Goal: Register for event/course

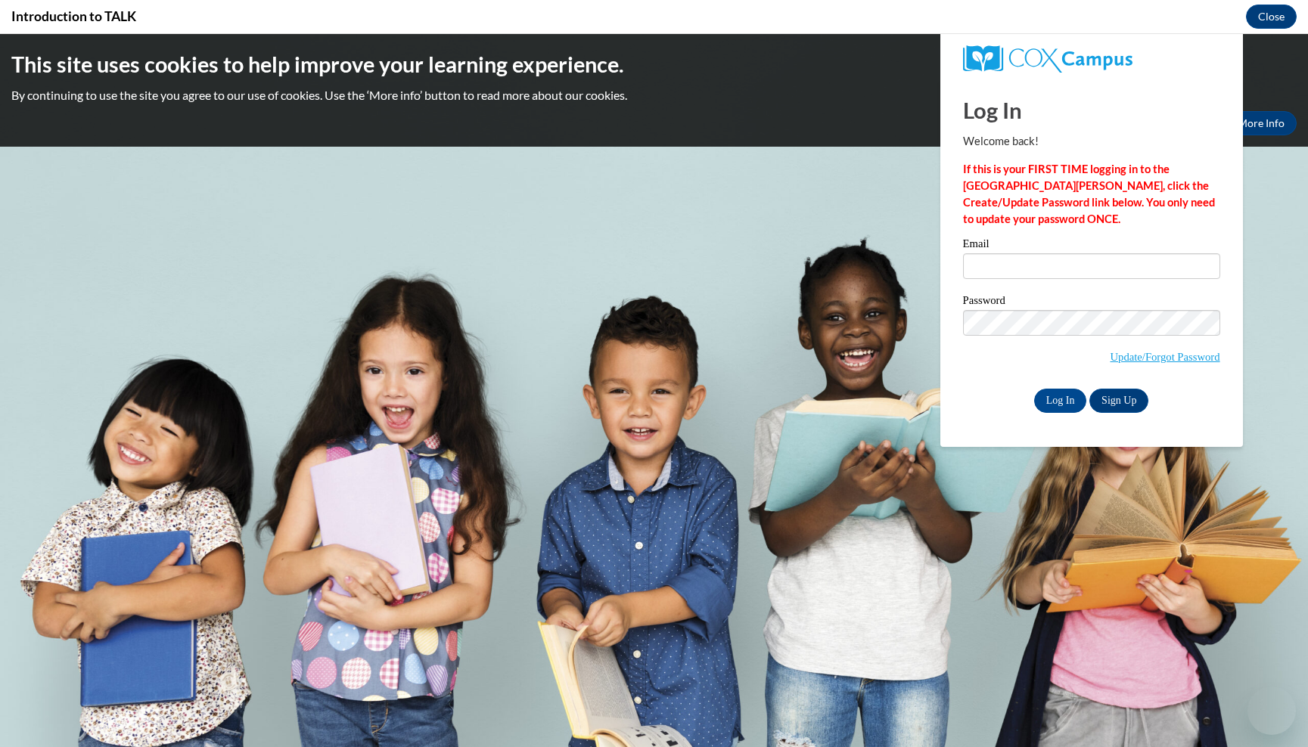
click at [554, 716] on body "This site uses cookies to help improve your learning experience. By continuing …" at bounding box center [654, 390] width 1308 height 713
click at [556, 716] on body "This site uses cookies to help improve your learning experience. By continuing …" at bounding box center [654, 390] width 1308 height 713
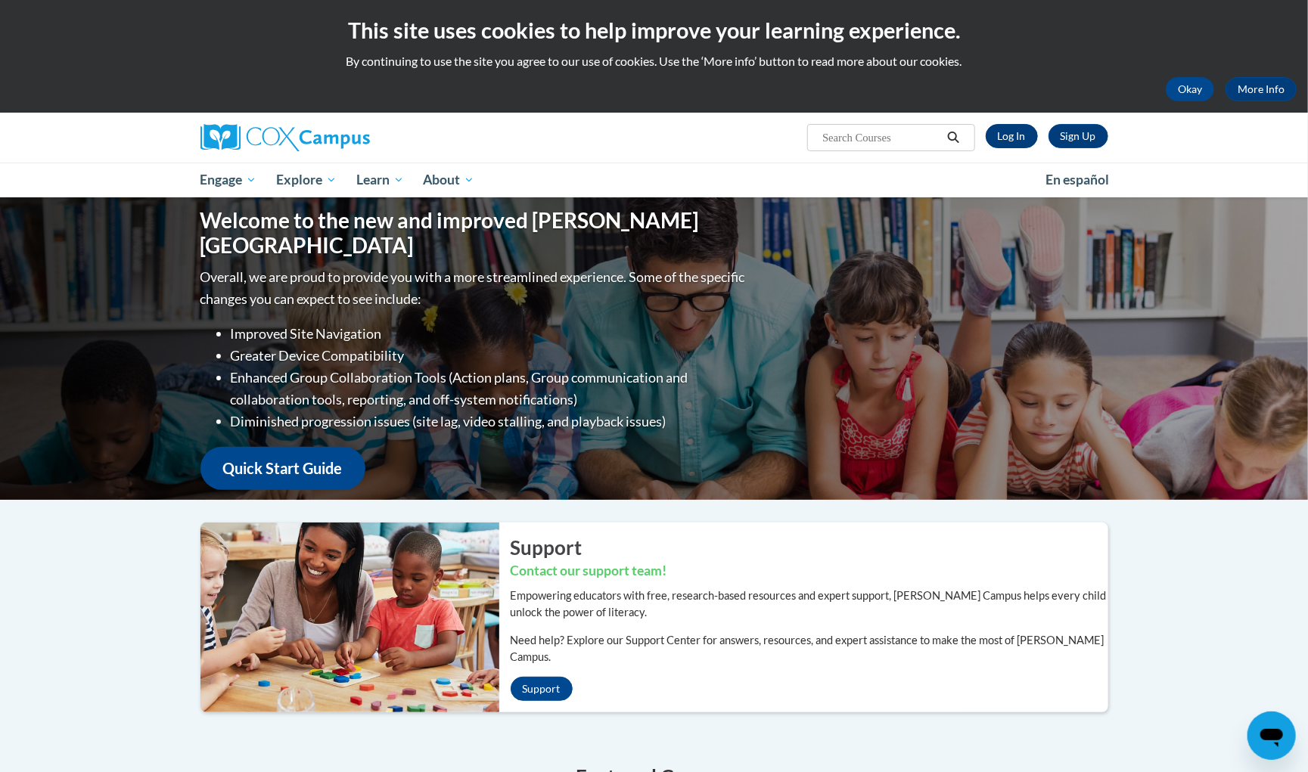
click at [1017, 138] on link "Log In" at bounding box center [1012, 136] width 52 height 24
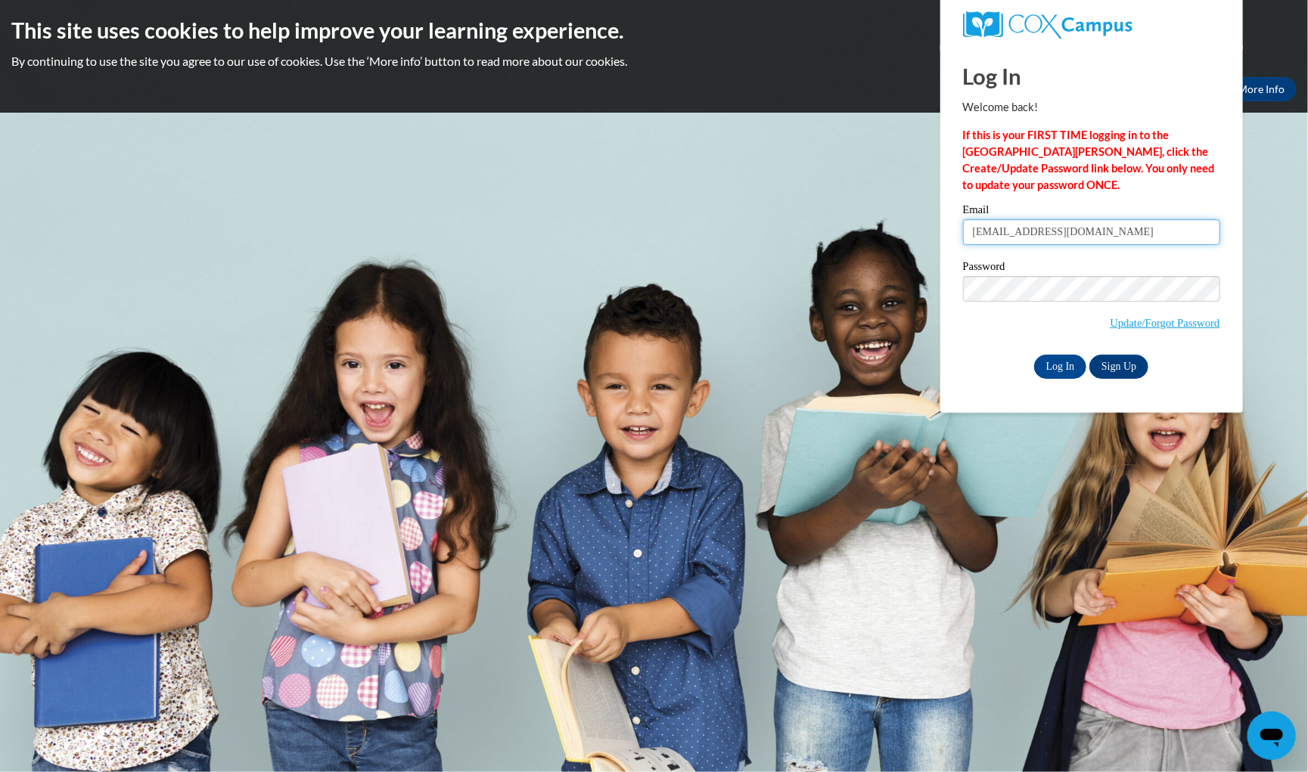
type input "gabebgc85@gmail.com"
click at [1059, 360] on input "Log In" at bounding box center [1060, 367] width 53 height 24
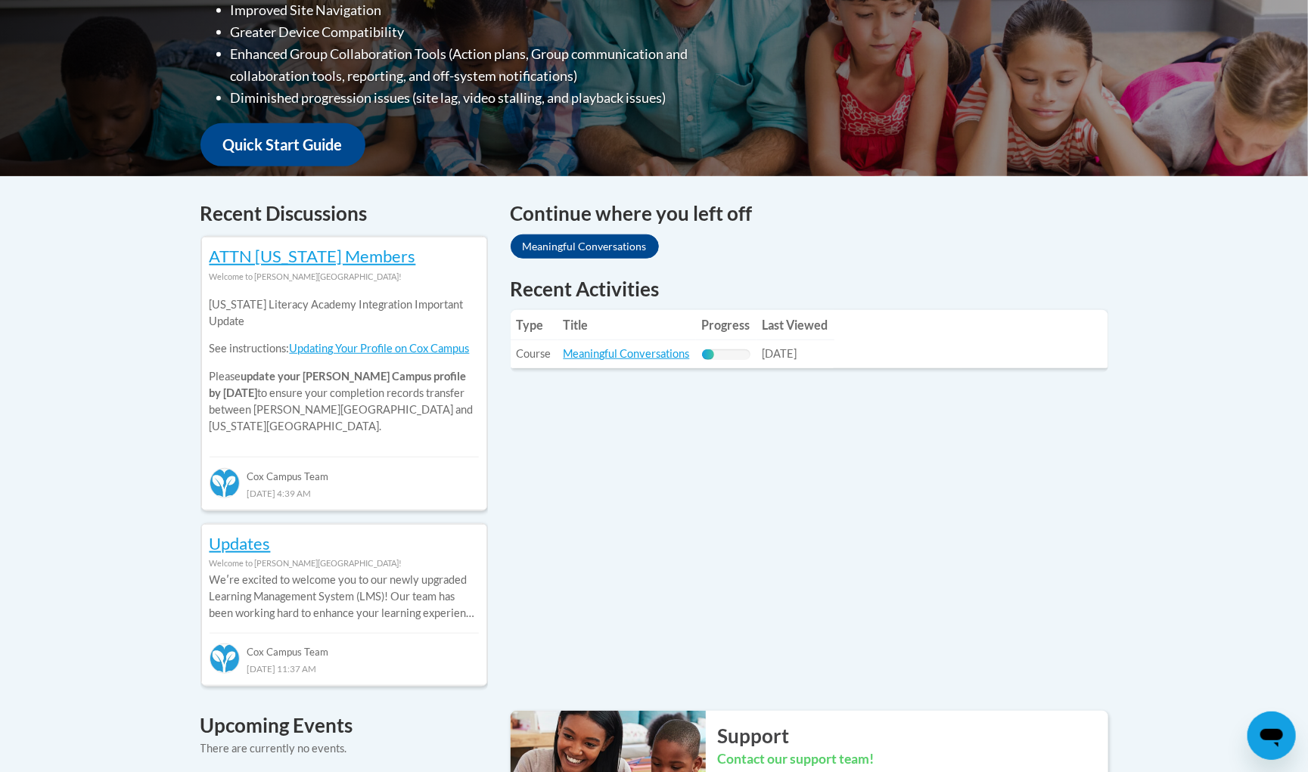
scroll to position [470, 0]
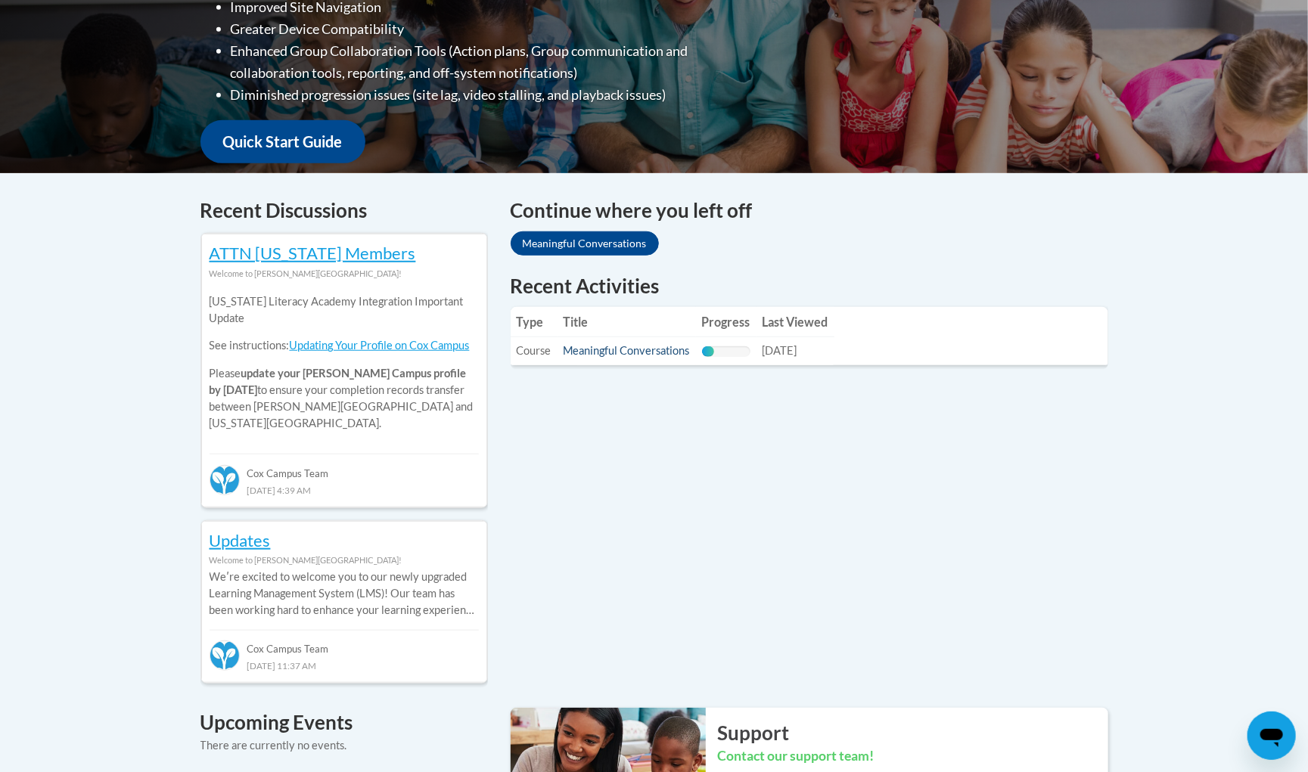
click at [596, 351] on link "Meaningful Conversations" at bounding box center [627, 350] width 126 height 13
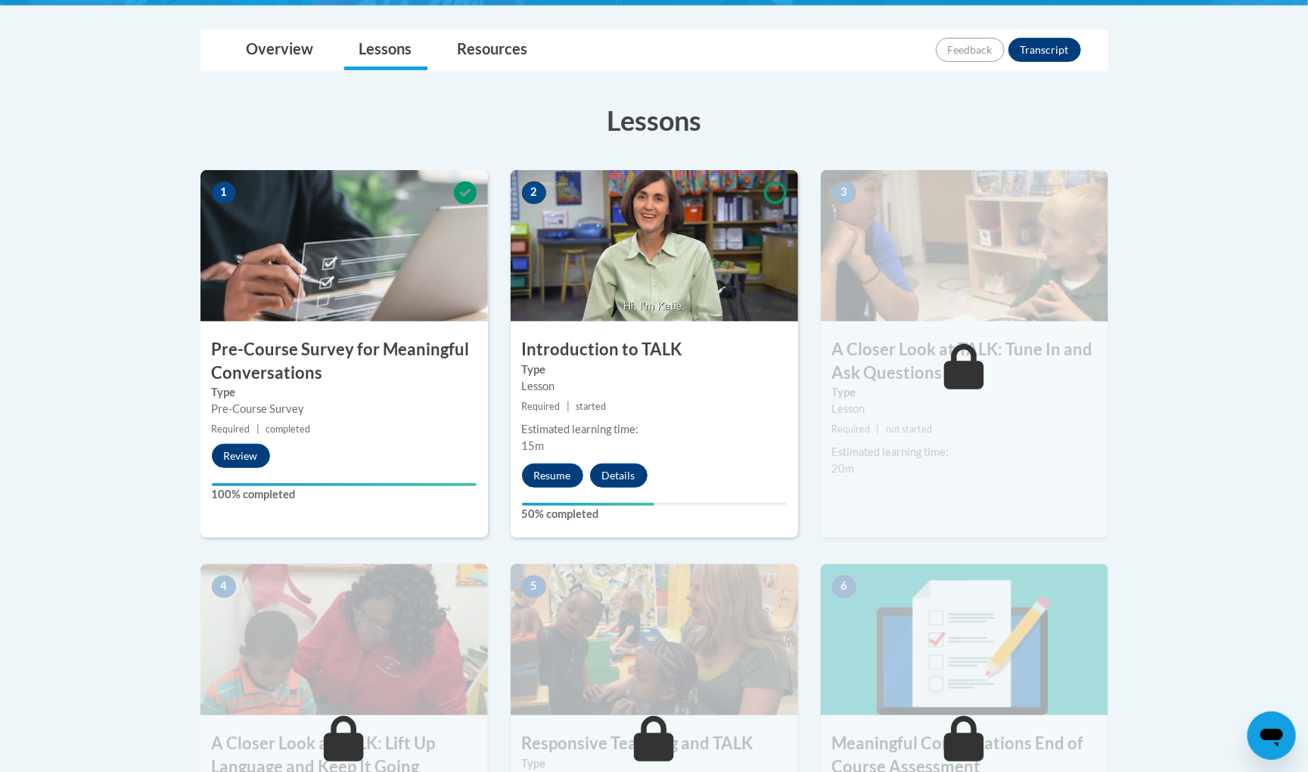
scroll to position [395, 0]
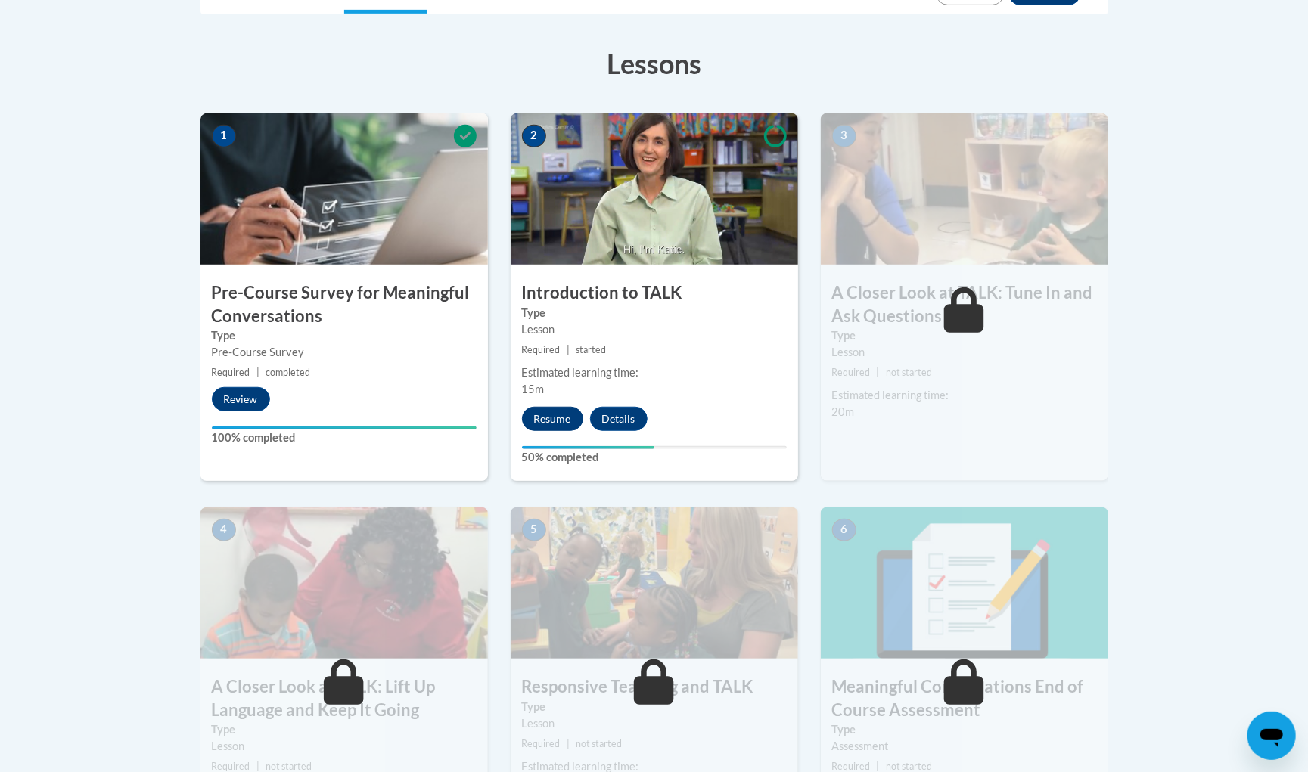
click at [545, 416] on button "Resume" at bounding box center [552, 419] width 61 height 24
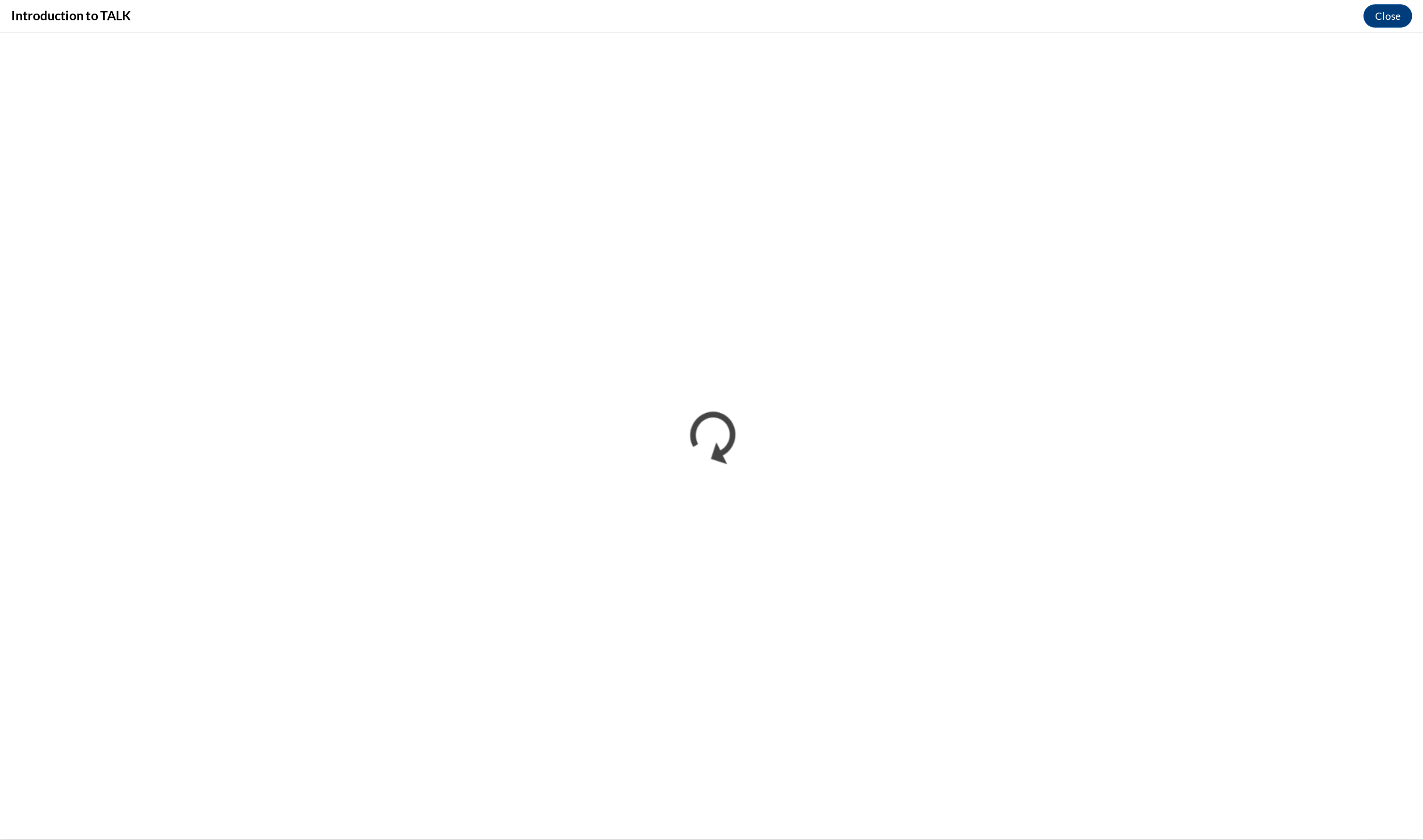
scroll to position [232, 0]
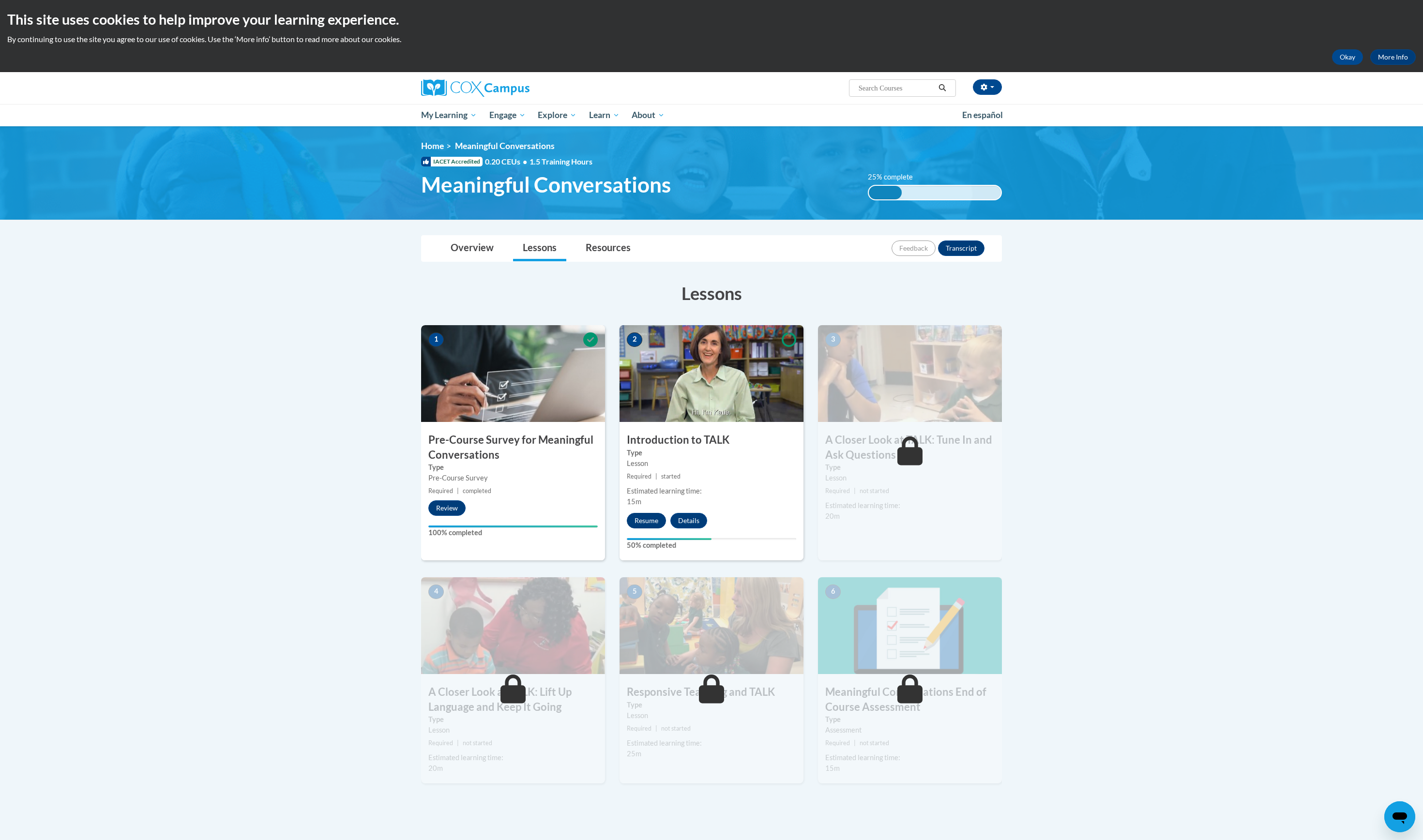
click at [655, 528] on button "Resume" at bounding box center [646, 521] width 39 height 15
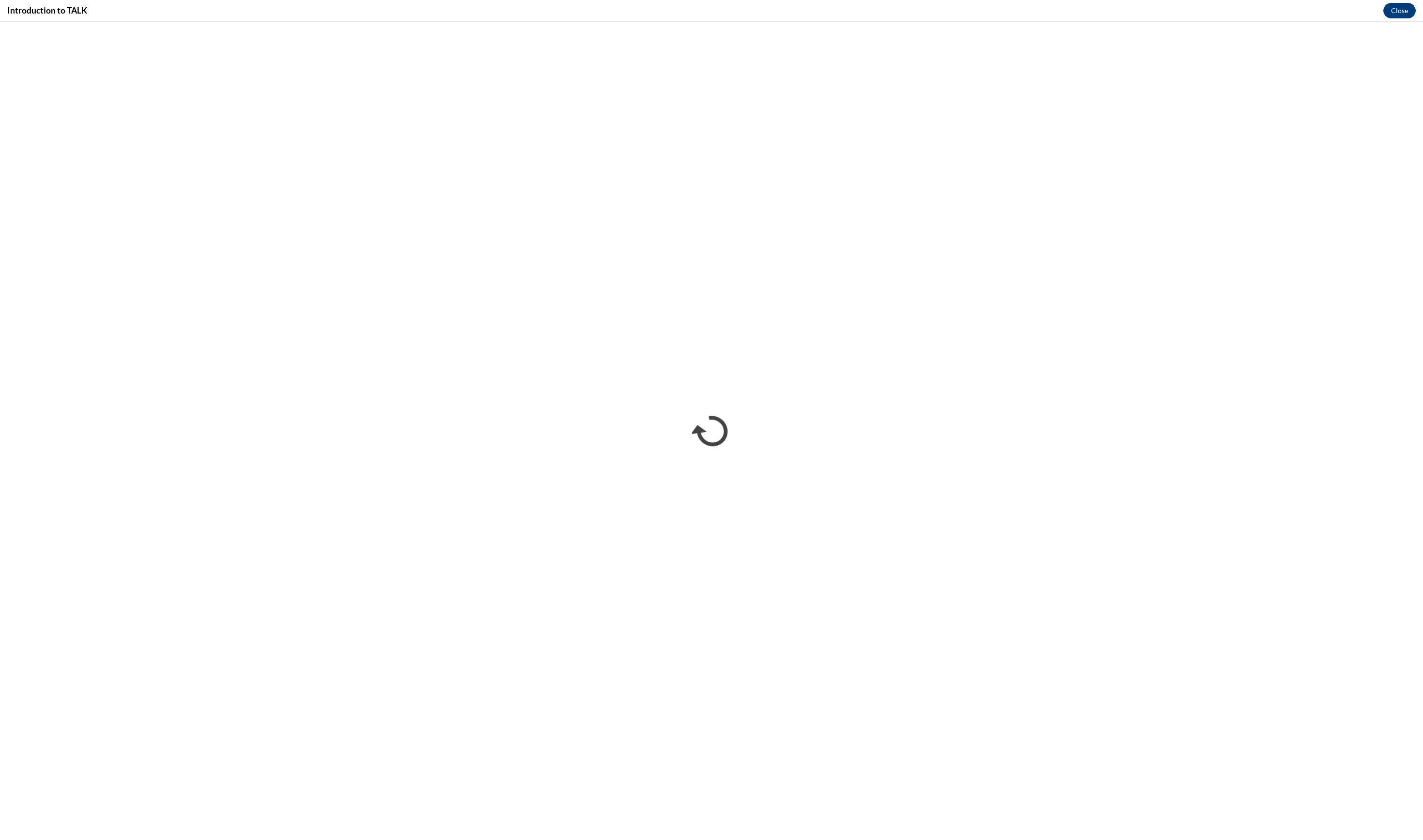
click at [1399, 15] on button "Close" at bounding box center [1399, 11] width 33 height 15
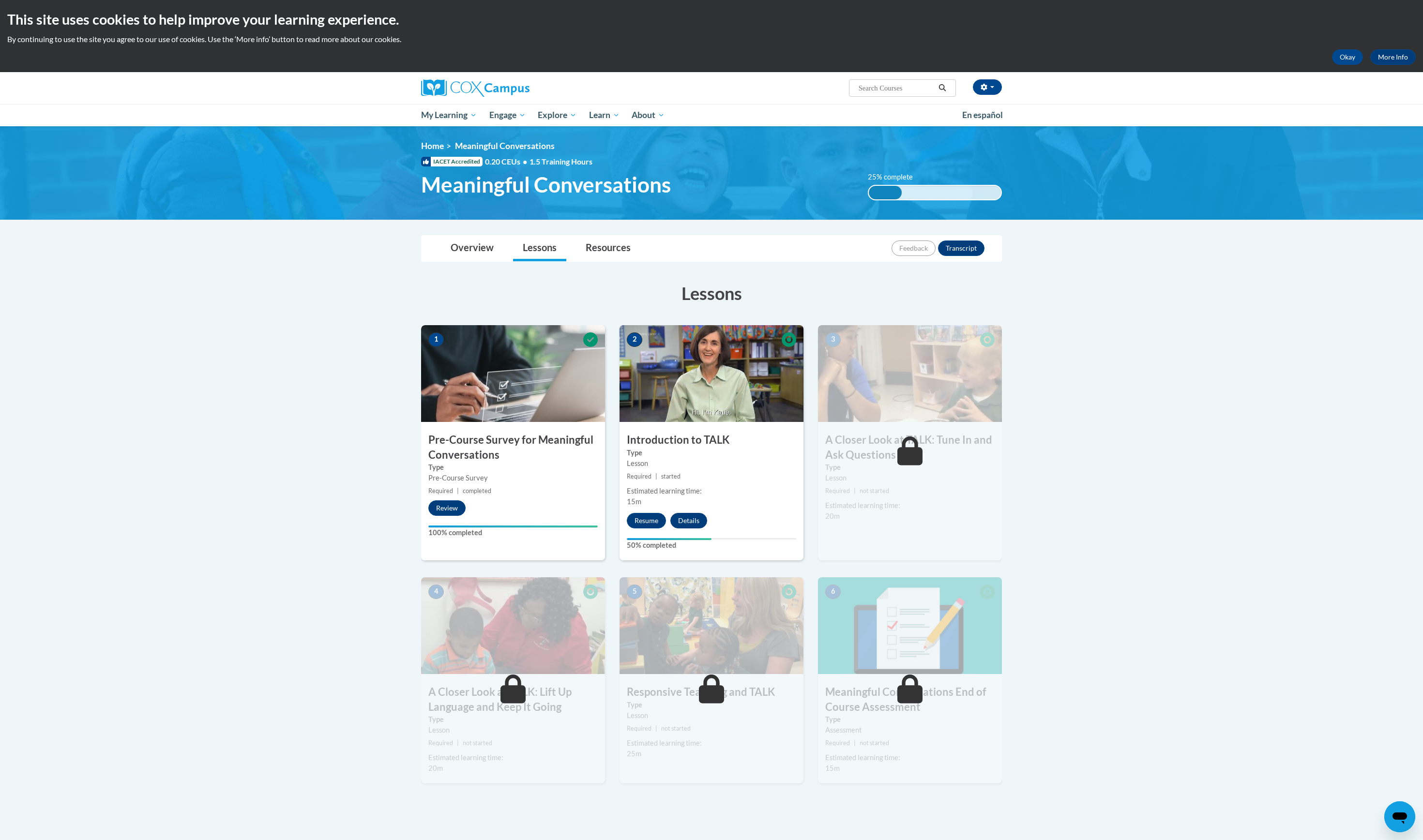
click at [695, 528] on button "Details" at bounding box center [688, 521] width 36 height 15
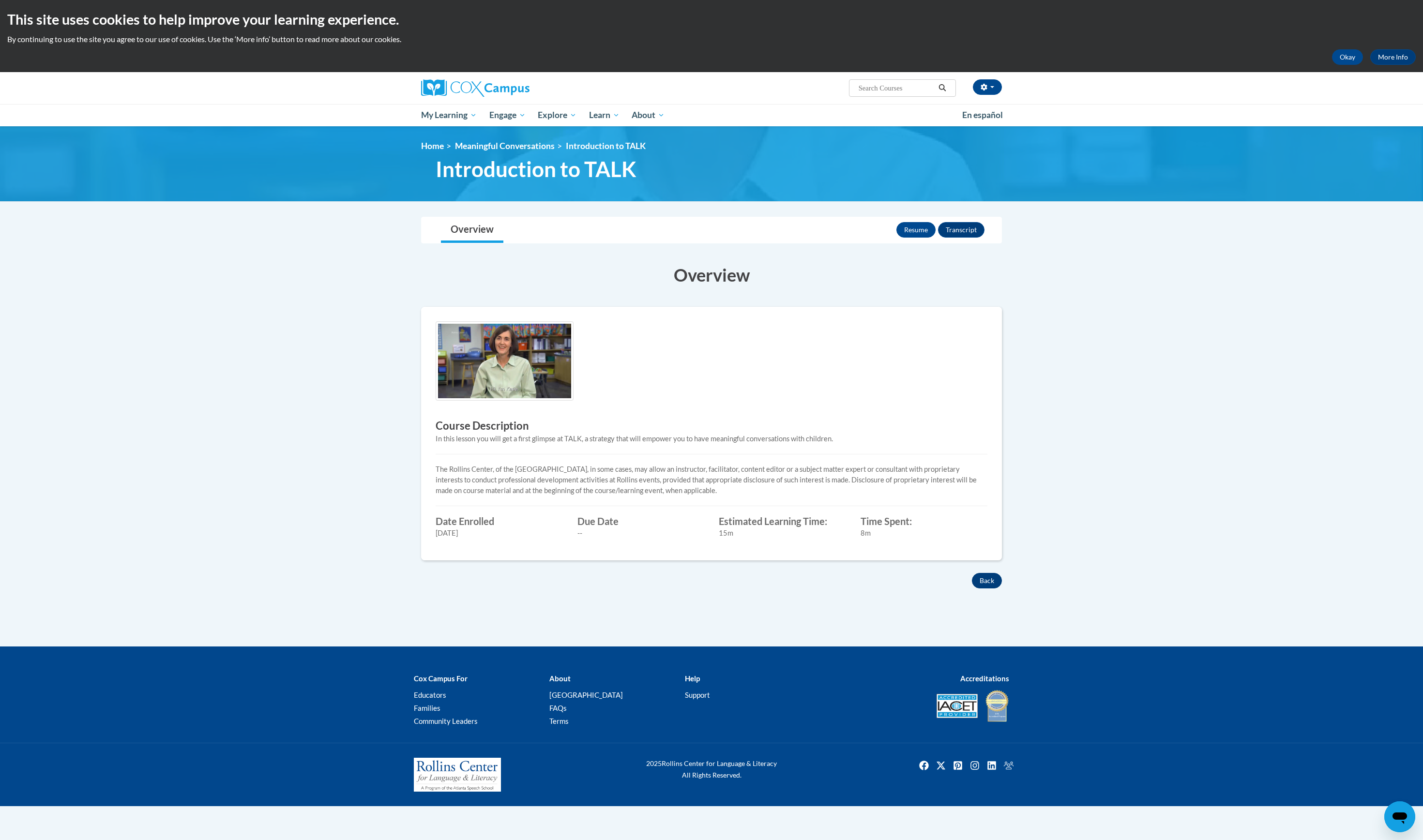
click at [980, 589] on button "Back" at bounding box center [987, 581] width 30 height 15
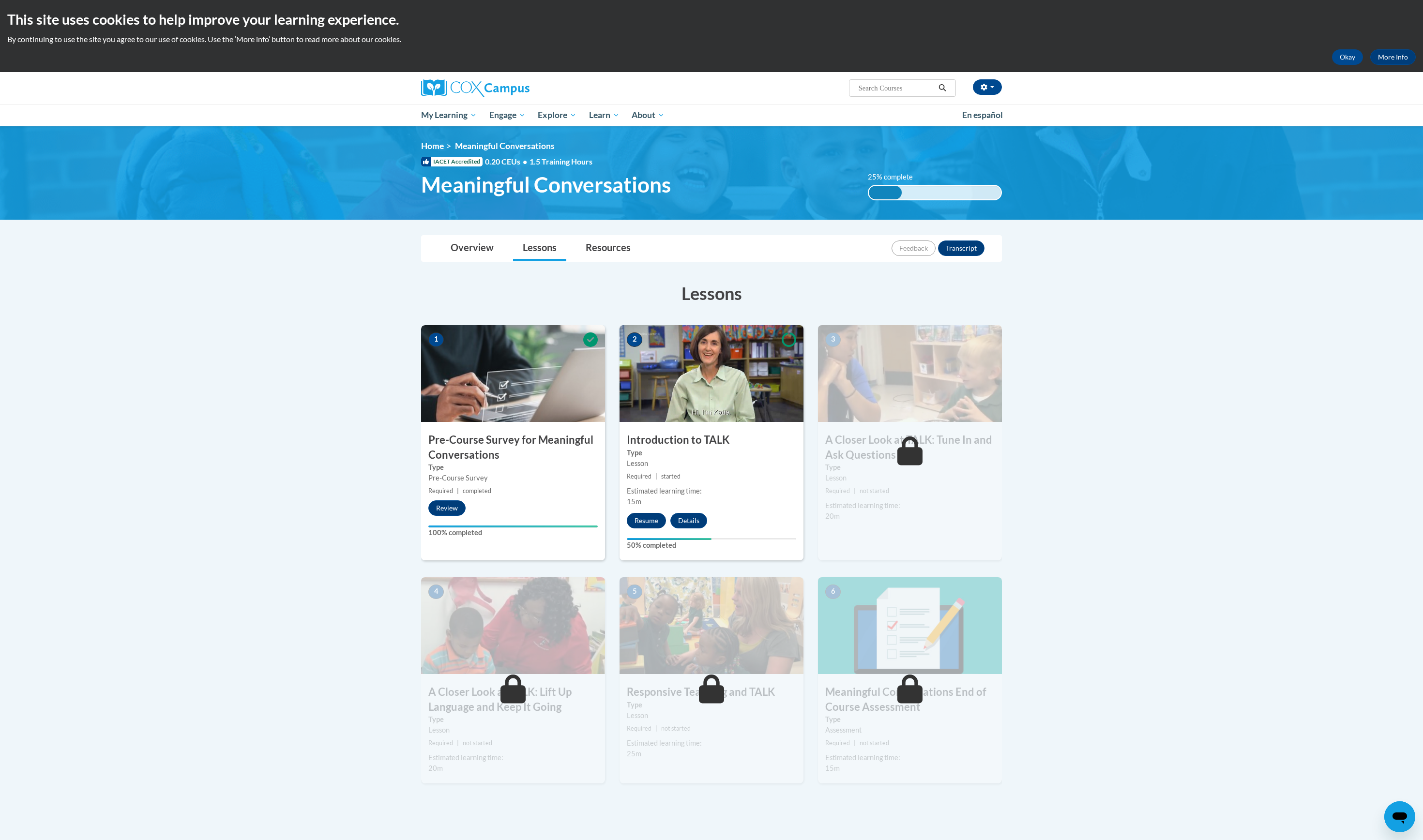
click at [651, 528] on button "Resume" at bounding box center [646, 521] width 39 height 15
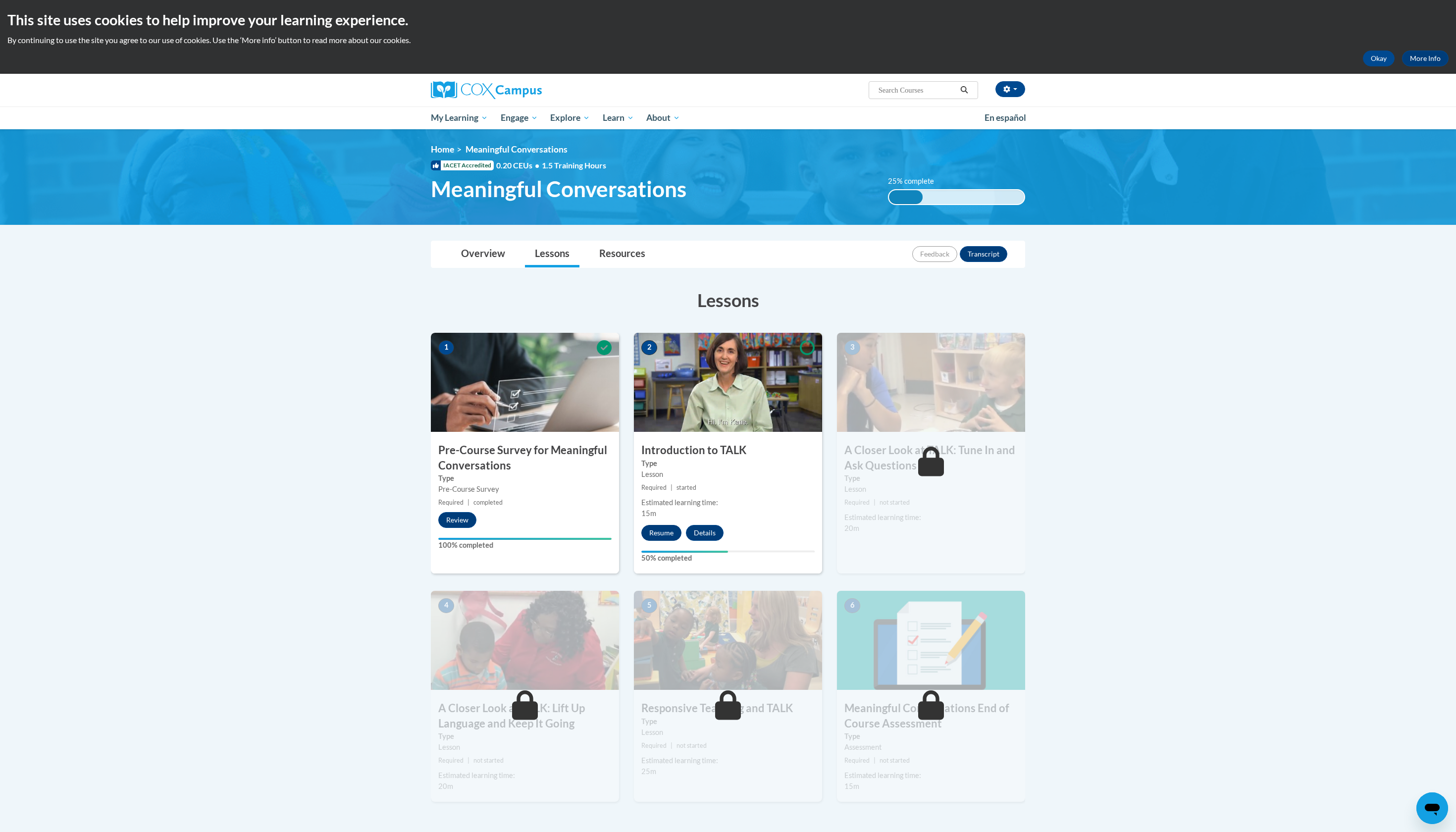
click at [664, 541] on button "Resume" at bounding box center [661, 533] width 40 height 16
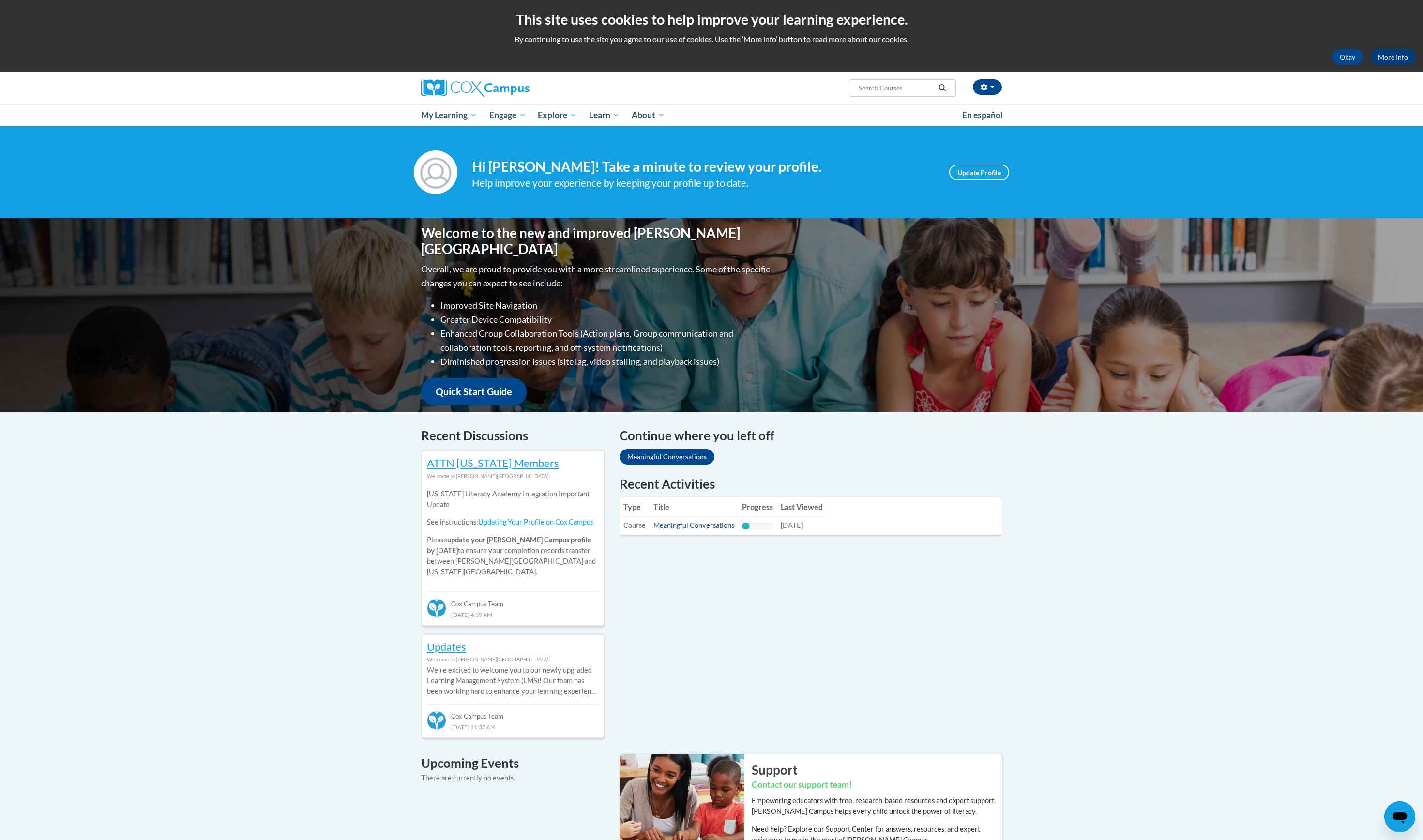
click at [728, 527] on link "Meaningful Conversations" at bounding box center [694, 525] width 81 height 8
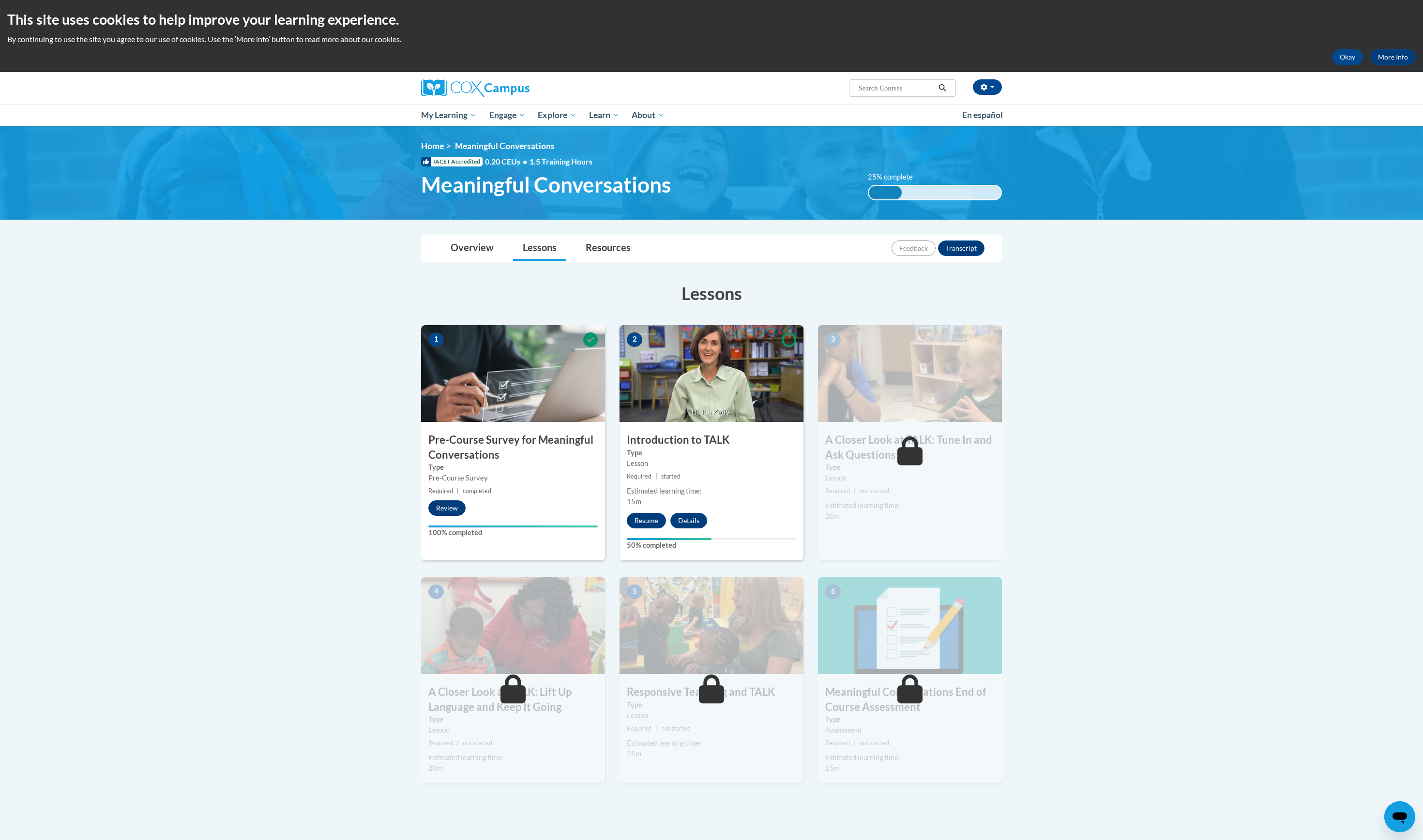
click at [457, 516] on button "Review" at bounding box center [447, 508] width 37 height 15
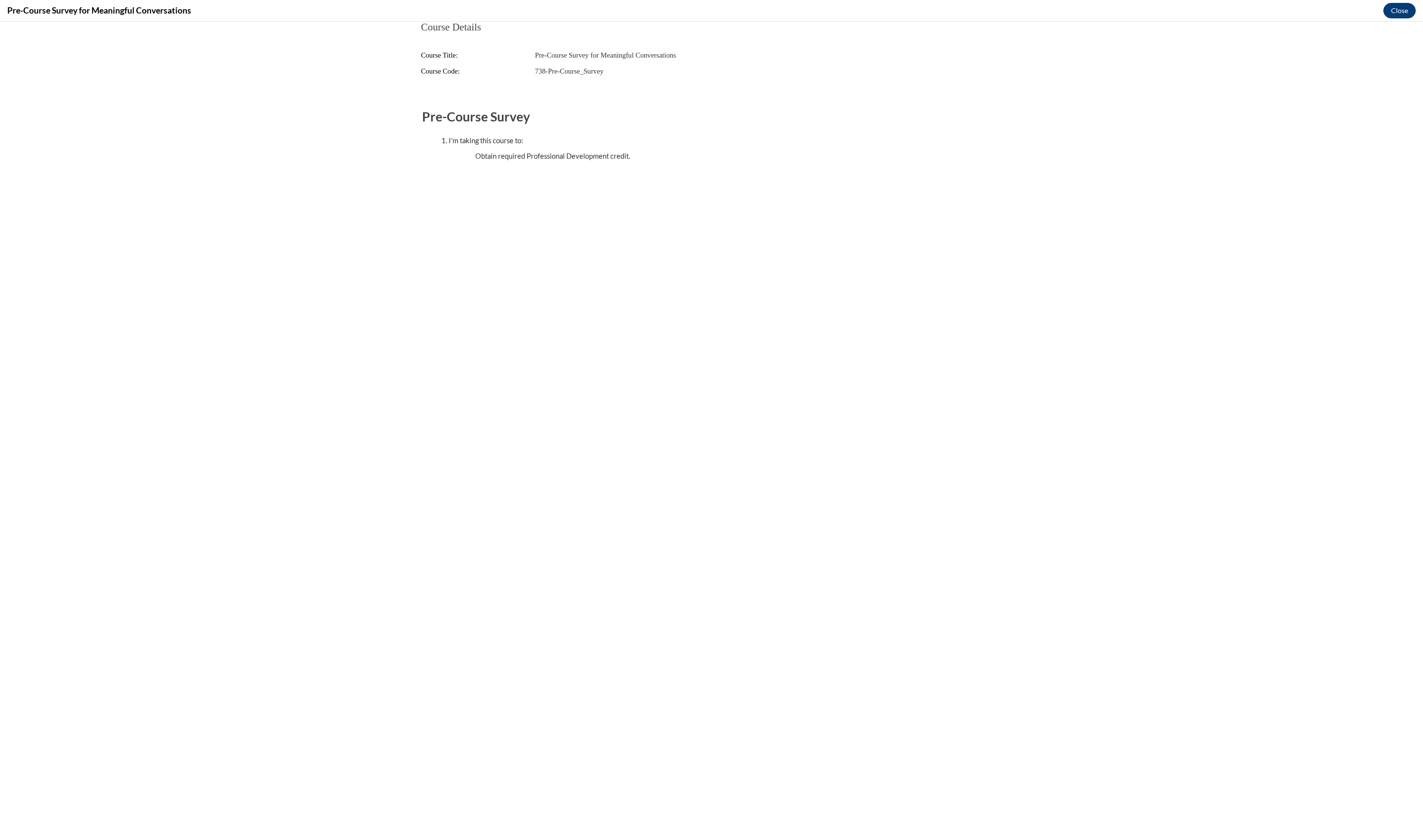
click at [1402, 11] on button "Close" at bounding box center [1399, 11] width 33 height 15
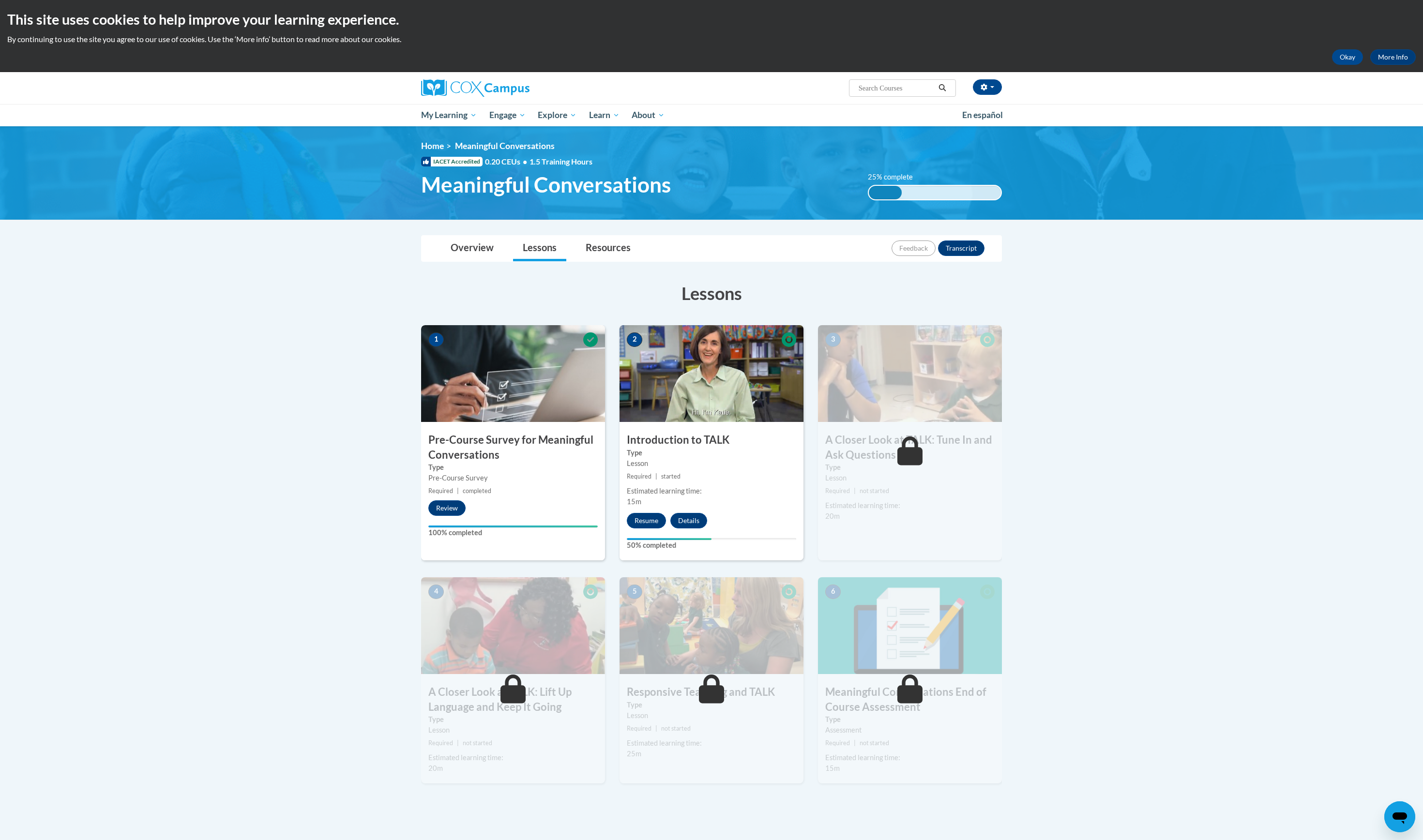
click at [785, 347] on icon at bounding box center [789, 340] width 15 height 15
click at [658, 528] on button "Resume" at bounding box center [646, 521] width 39 height 15
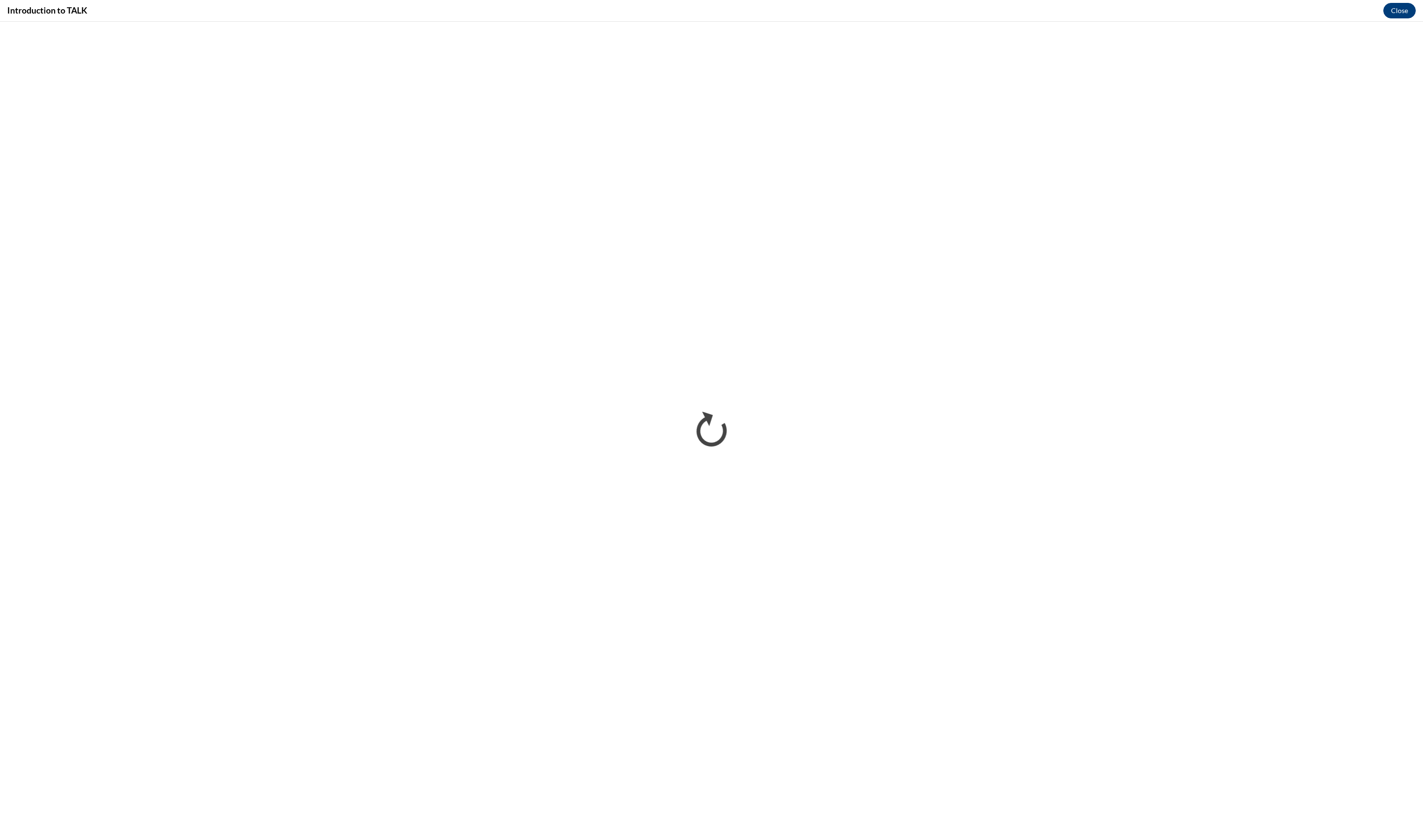
click at [1396, 11] on button "Close" at bounding box center [1399, 11] width 33 height 15
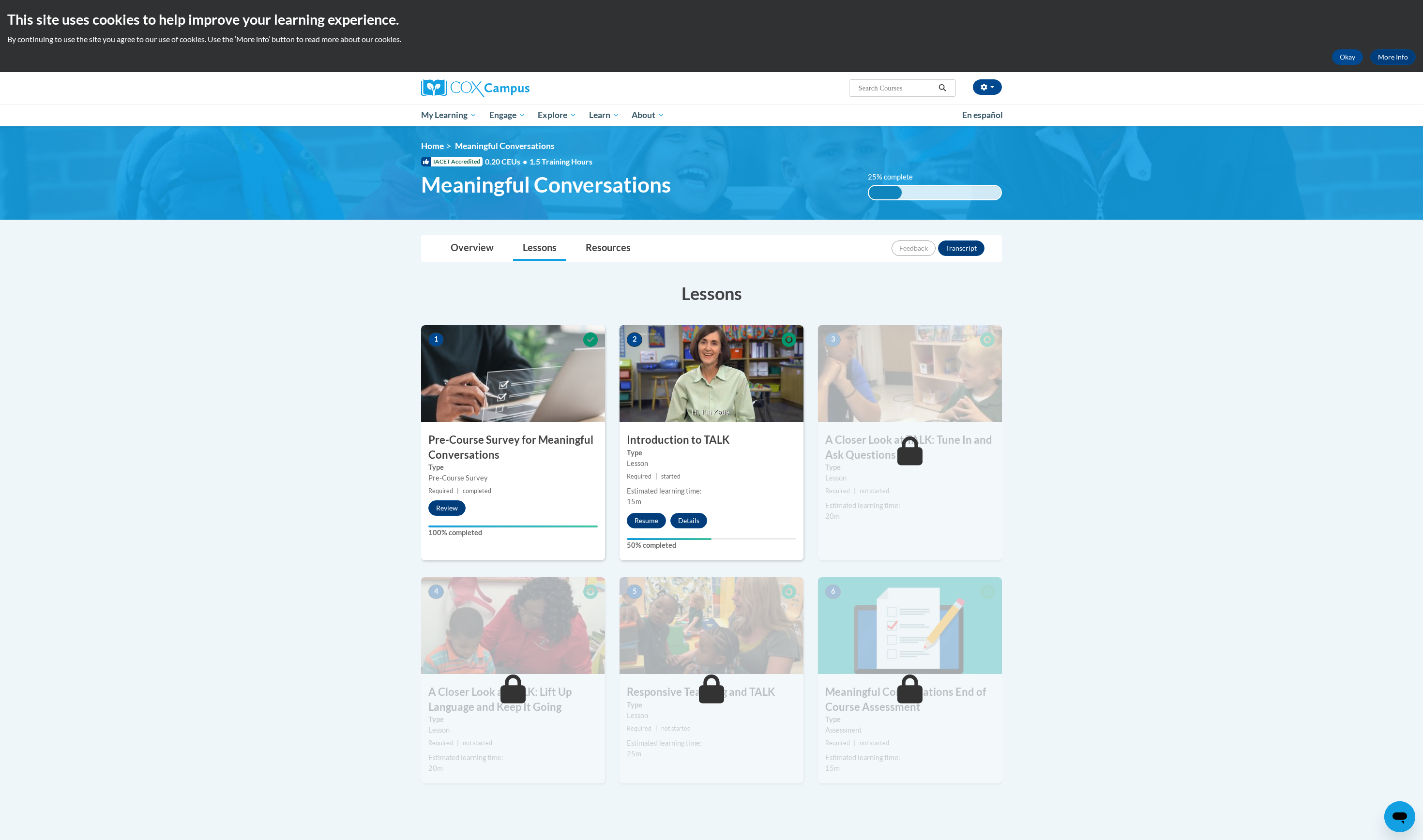
click at [457, 89] on img at bounding box center [475, 88] width 108 height 17
click at [442, 94] on img at bounding box center [475, 88] width 108 height 17
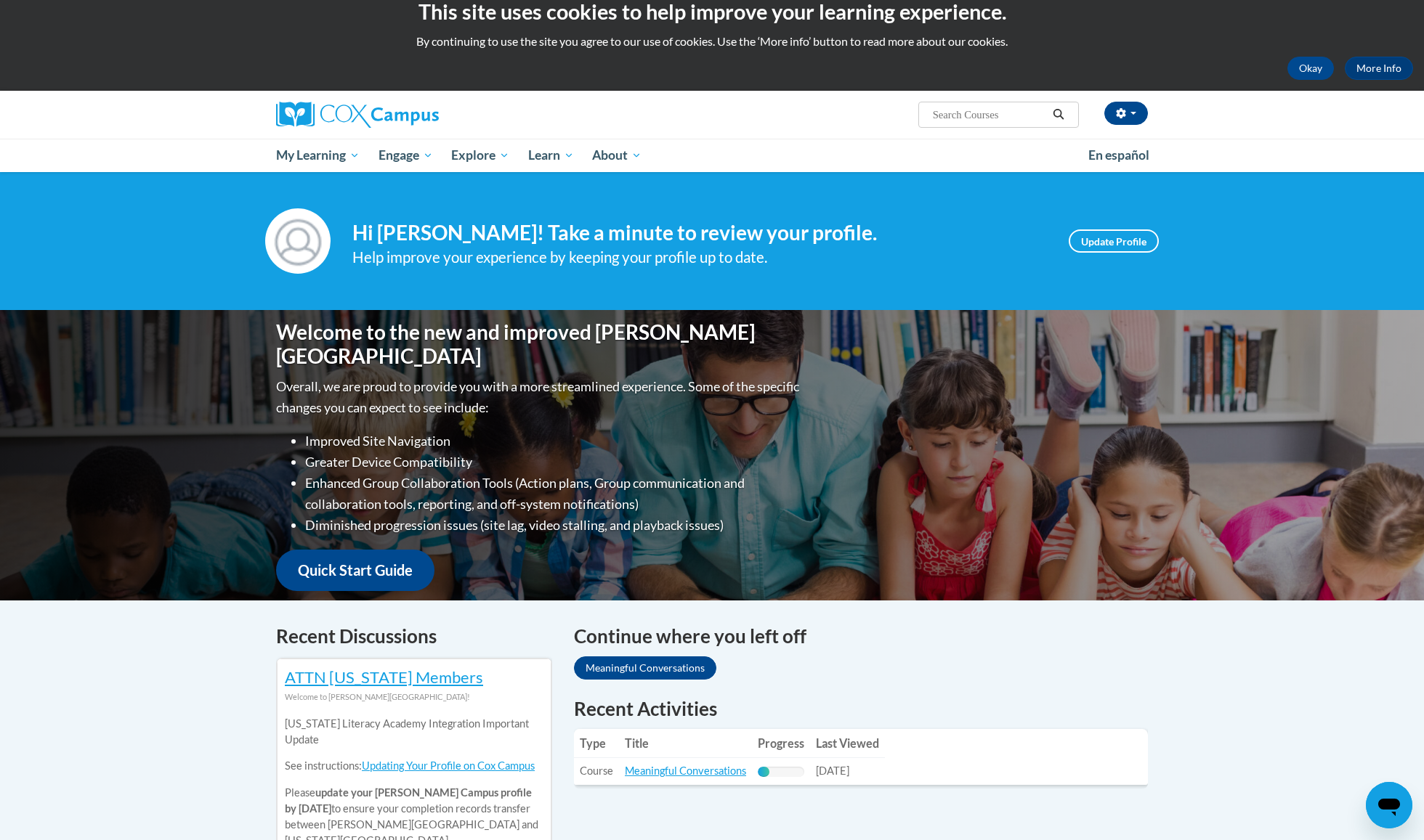
scroll to position [10, 0]
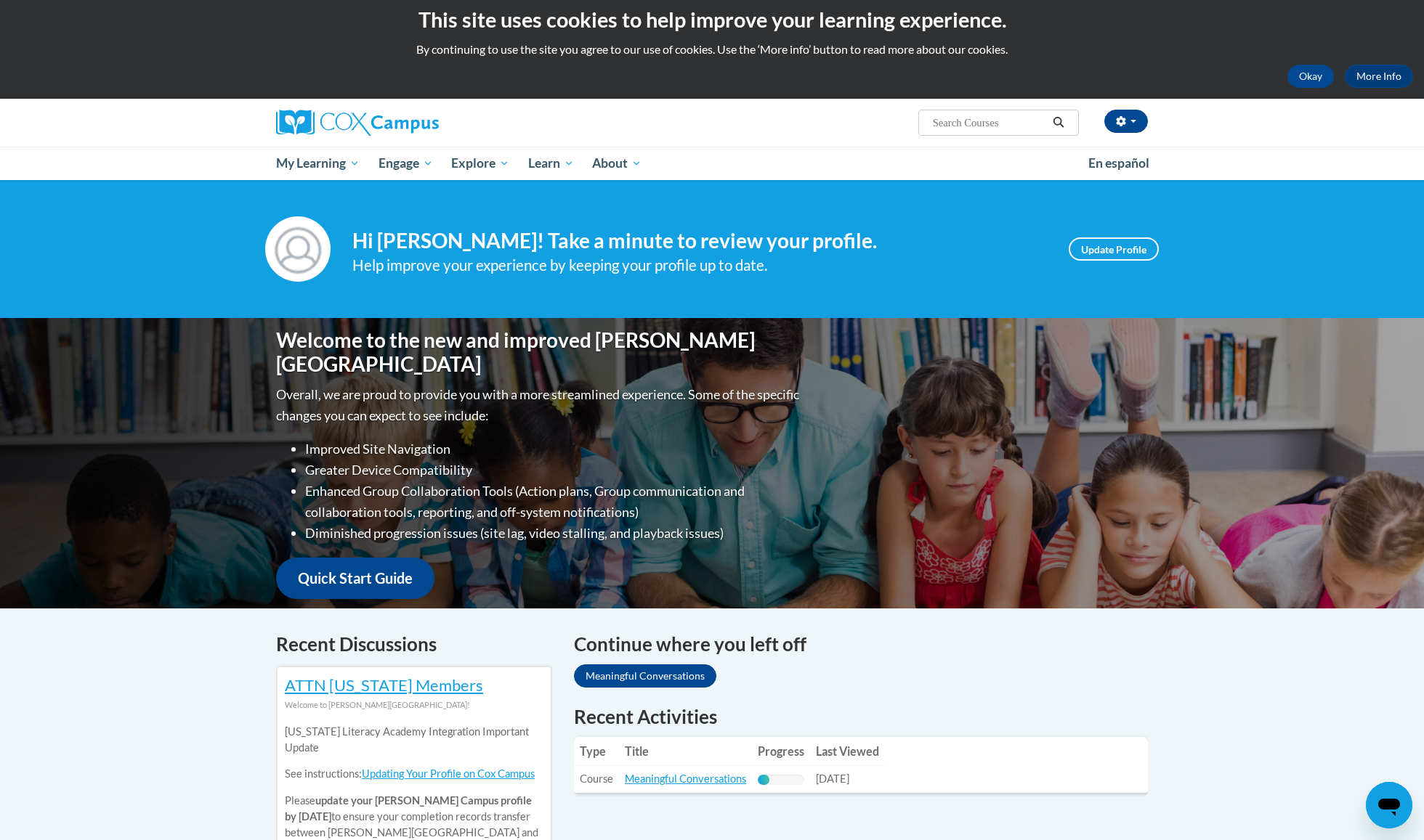
click at [1000, 121] on input "Search..." at bounding box center [989, 123] width 116 height 17
type input "1.5"
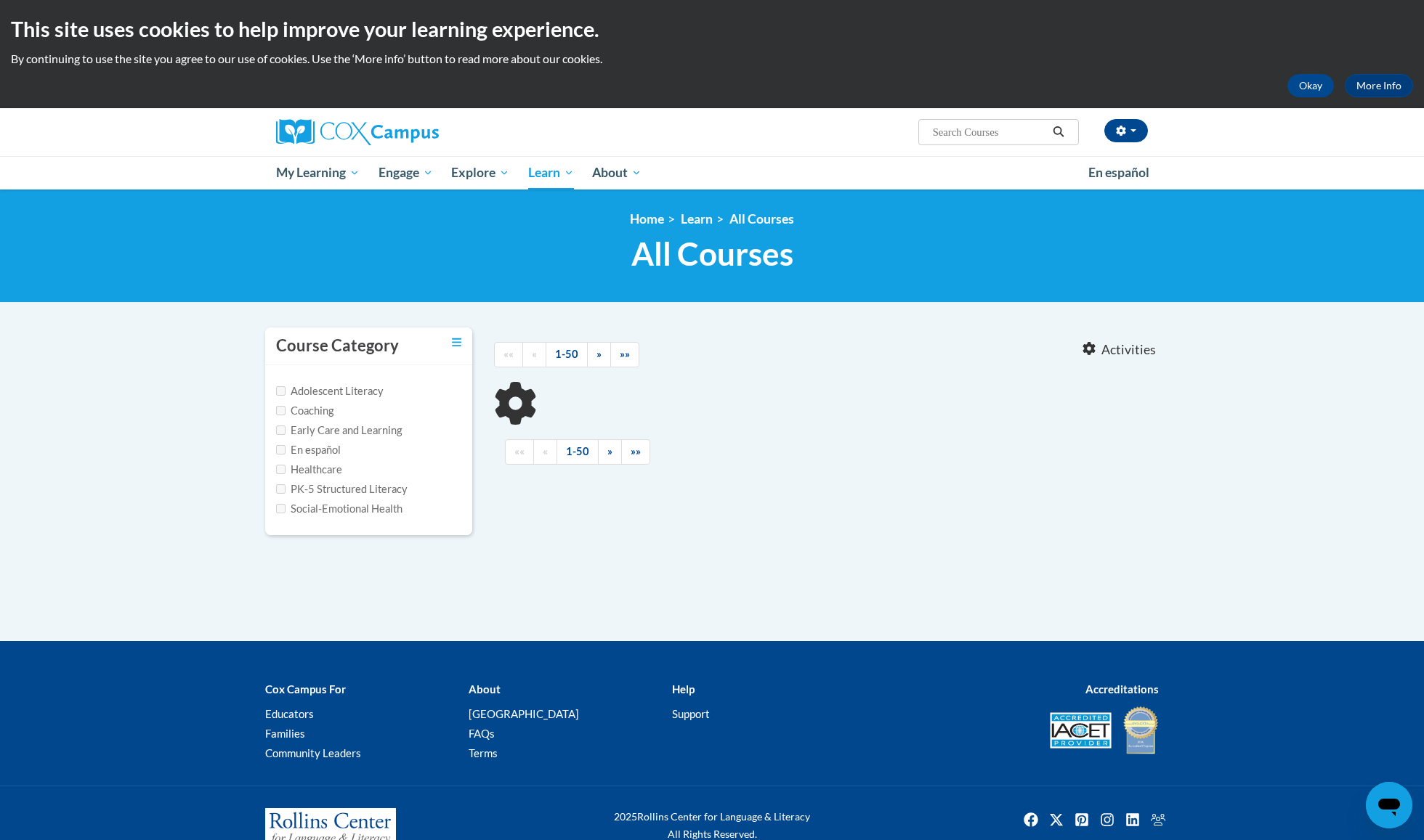
type input "1.5"
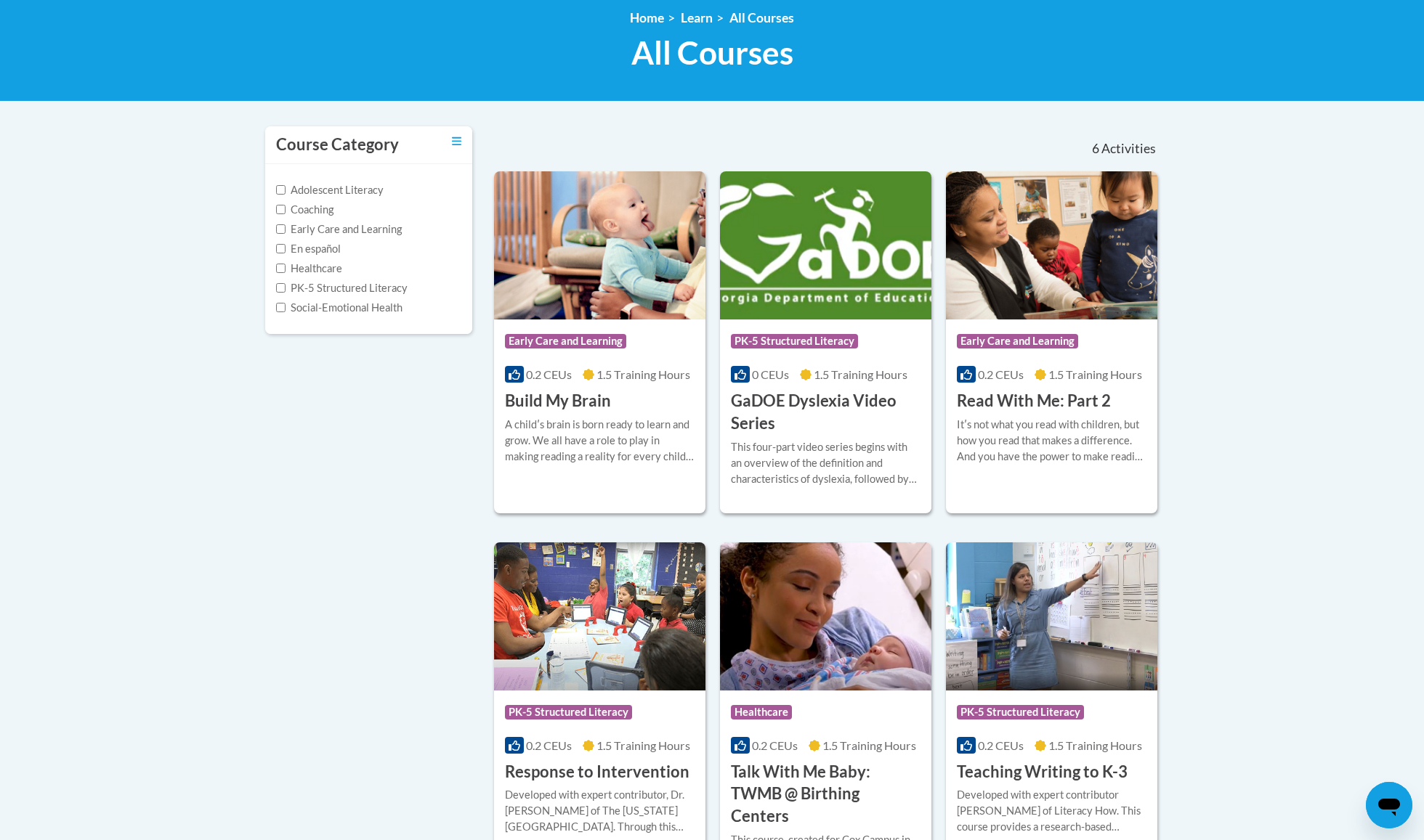
scroll to position [212, 0]
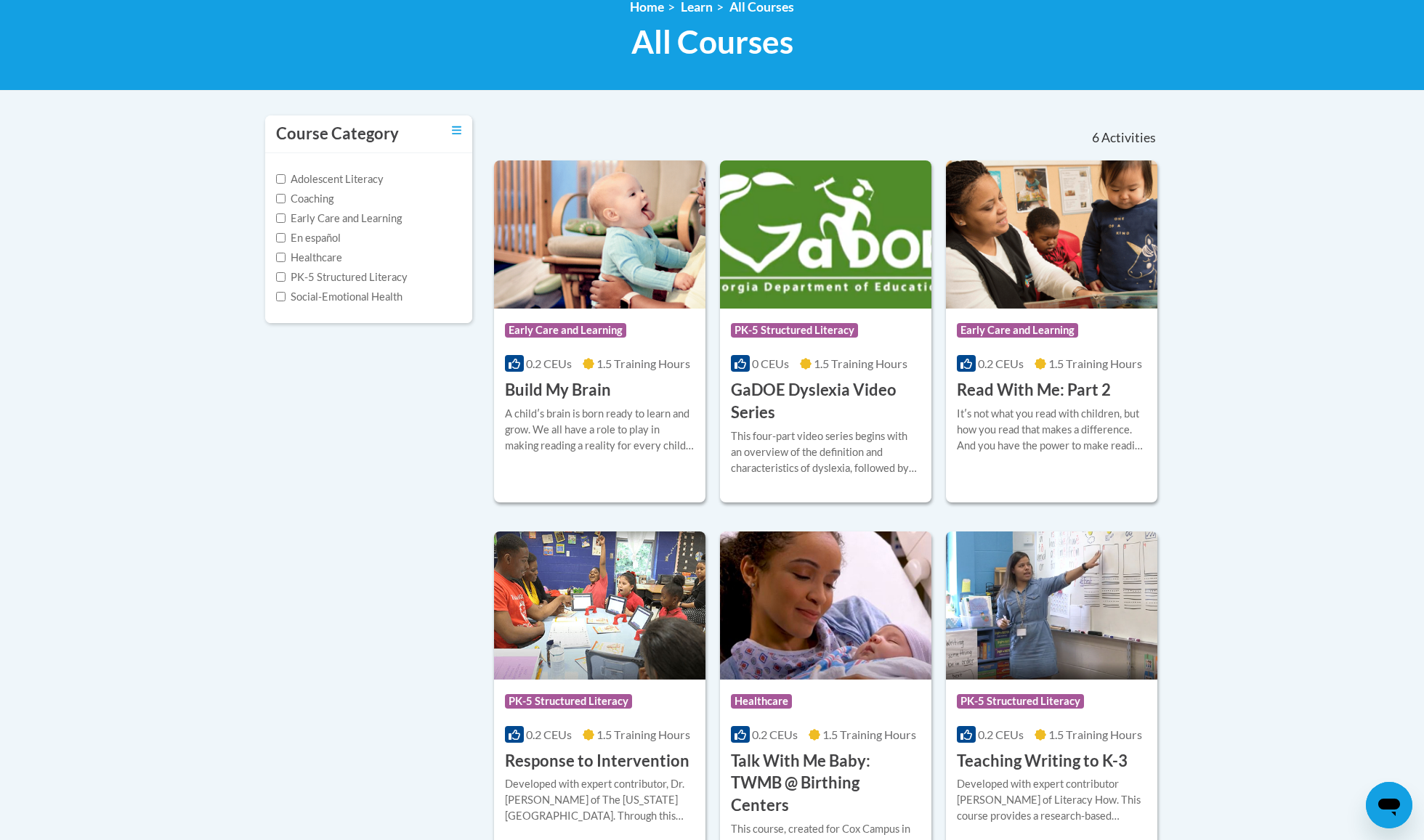
click at [556, 329] on span "Early Care and Learning" at bounding box center [566, 330] width 121 height 14
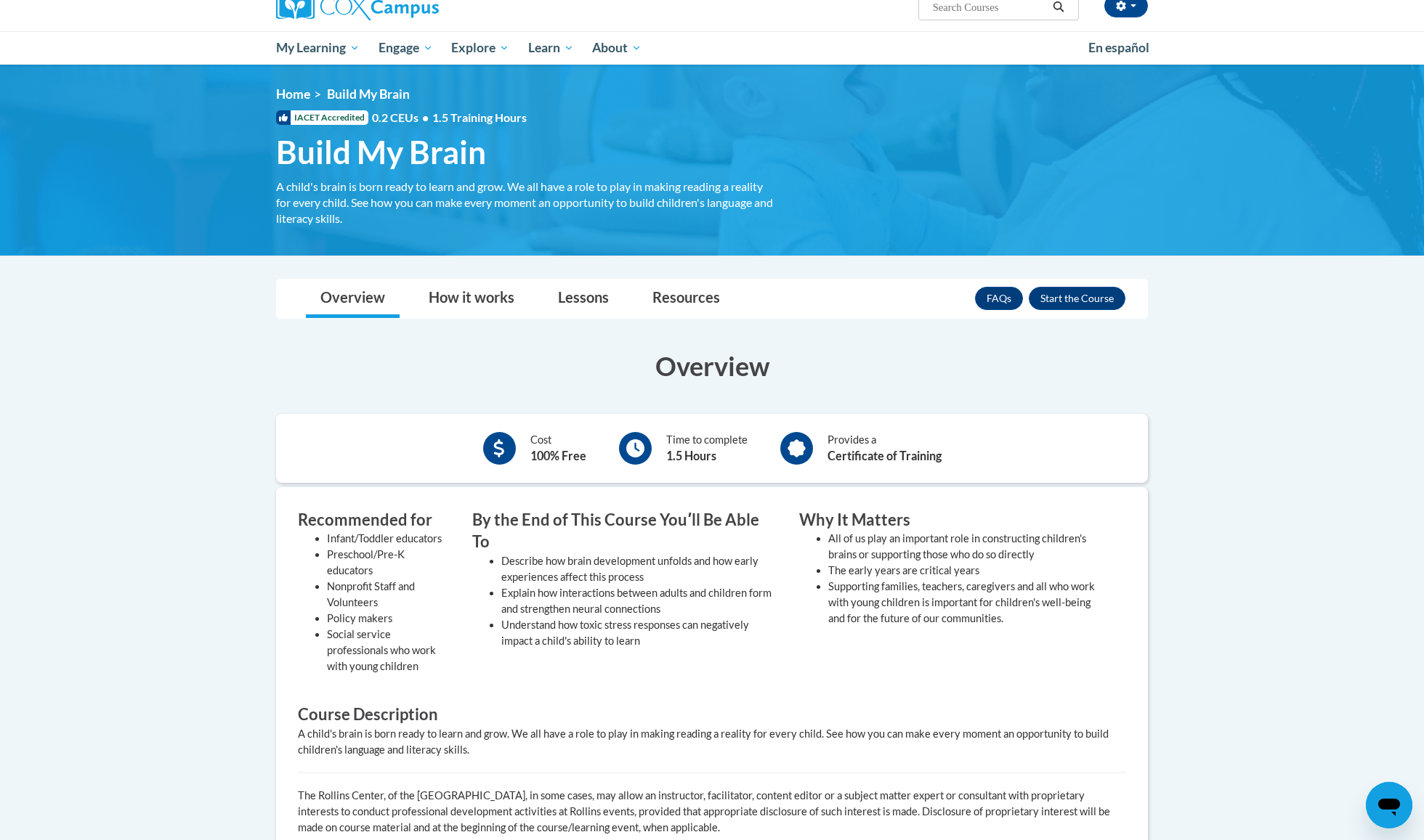
scroll to position [6, 0]
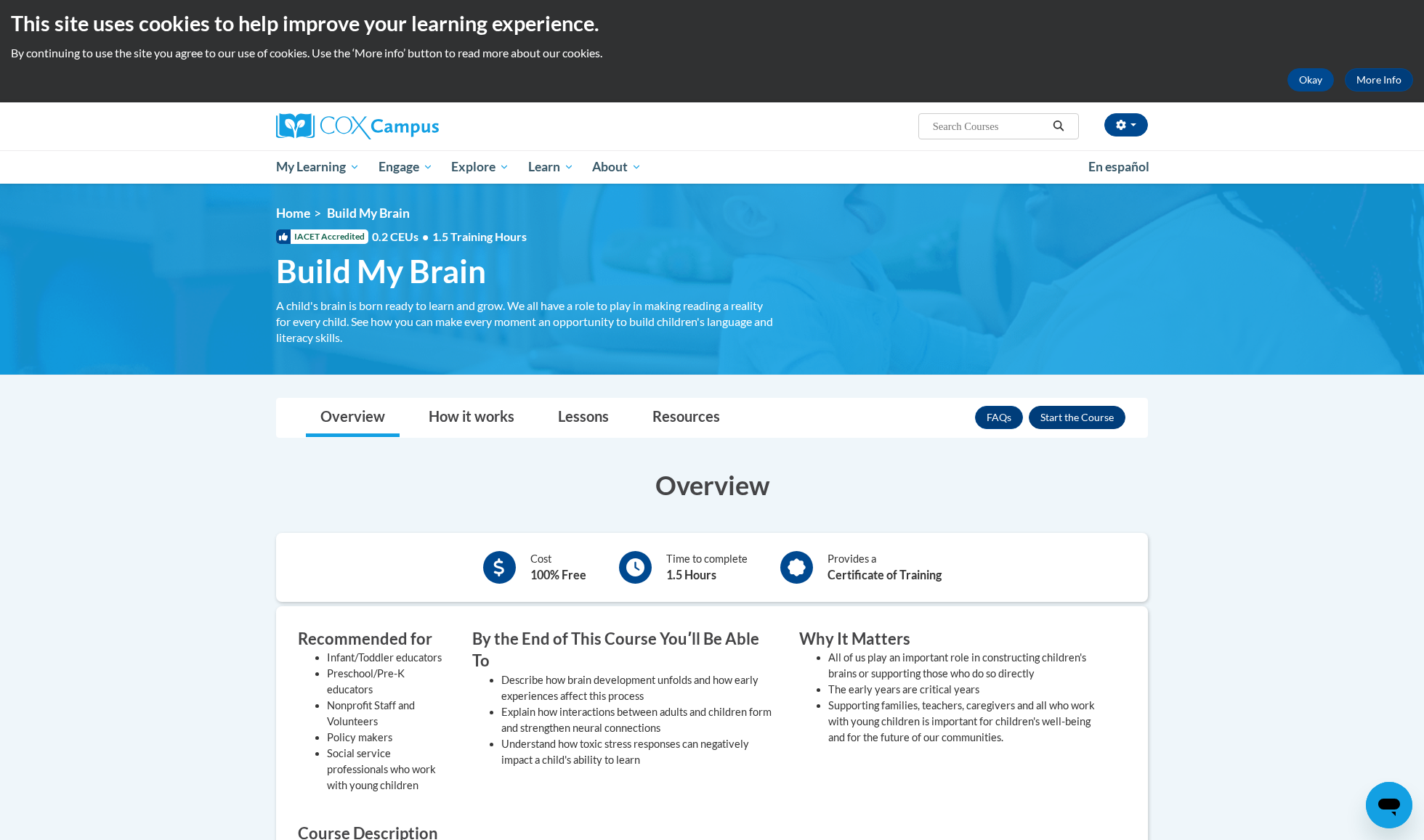
click at [1057, 419] on button "Enroll" at bounding box center [1076, 418] width 97 height 23
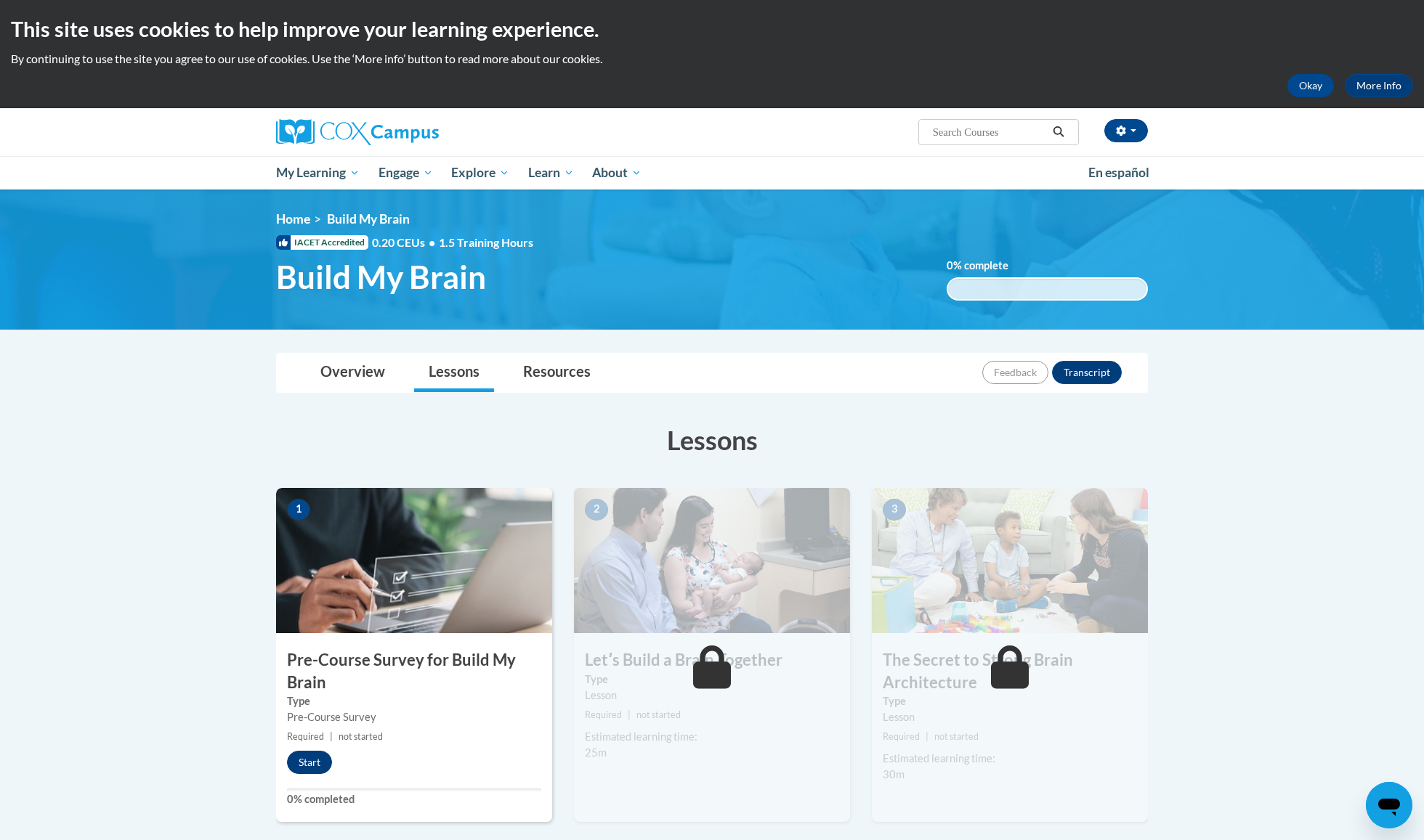
click at [312, 756] on button "Start" at bounding box center [309, 762] width 45 height 23
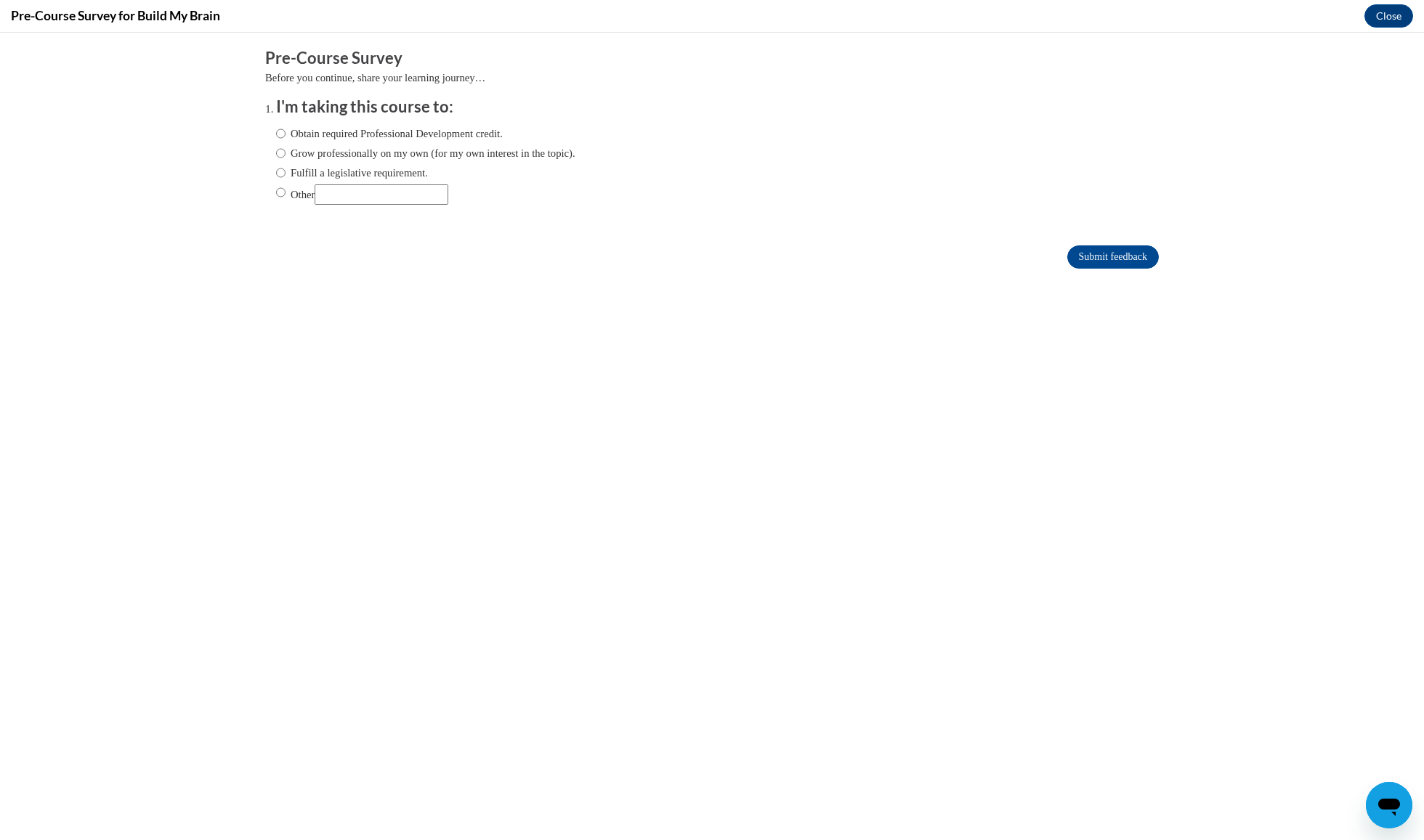
click at [289, 135] on label "Obtain required Professional Development credit." at bounding box center [389, 133] width 227 height 16
click at [285, 135] on input "Obtain required Professional Development credit." at bounding box center [280, 133] width 10 height 16
radio input "true"
click at [1085, 252] on input "Submit feedback" at bounding box center [1112, 257] width 91 height 23
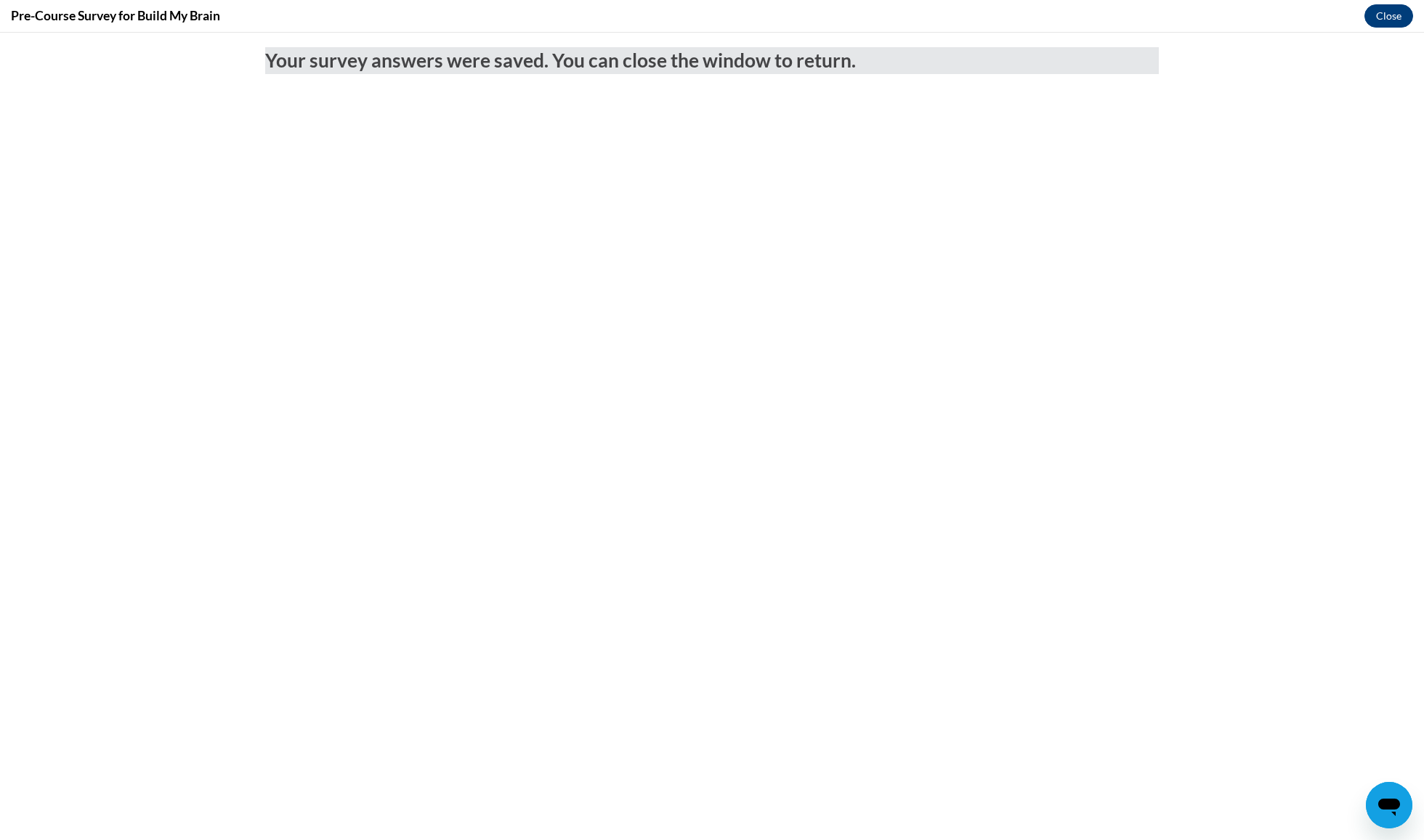
click at [1386, 13] on button "Close" at bounding box center [1388, 16] width 49 height 23
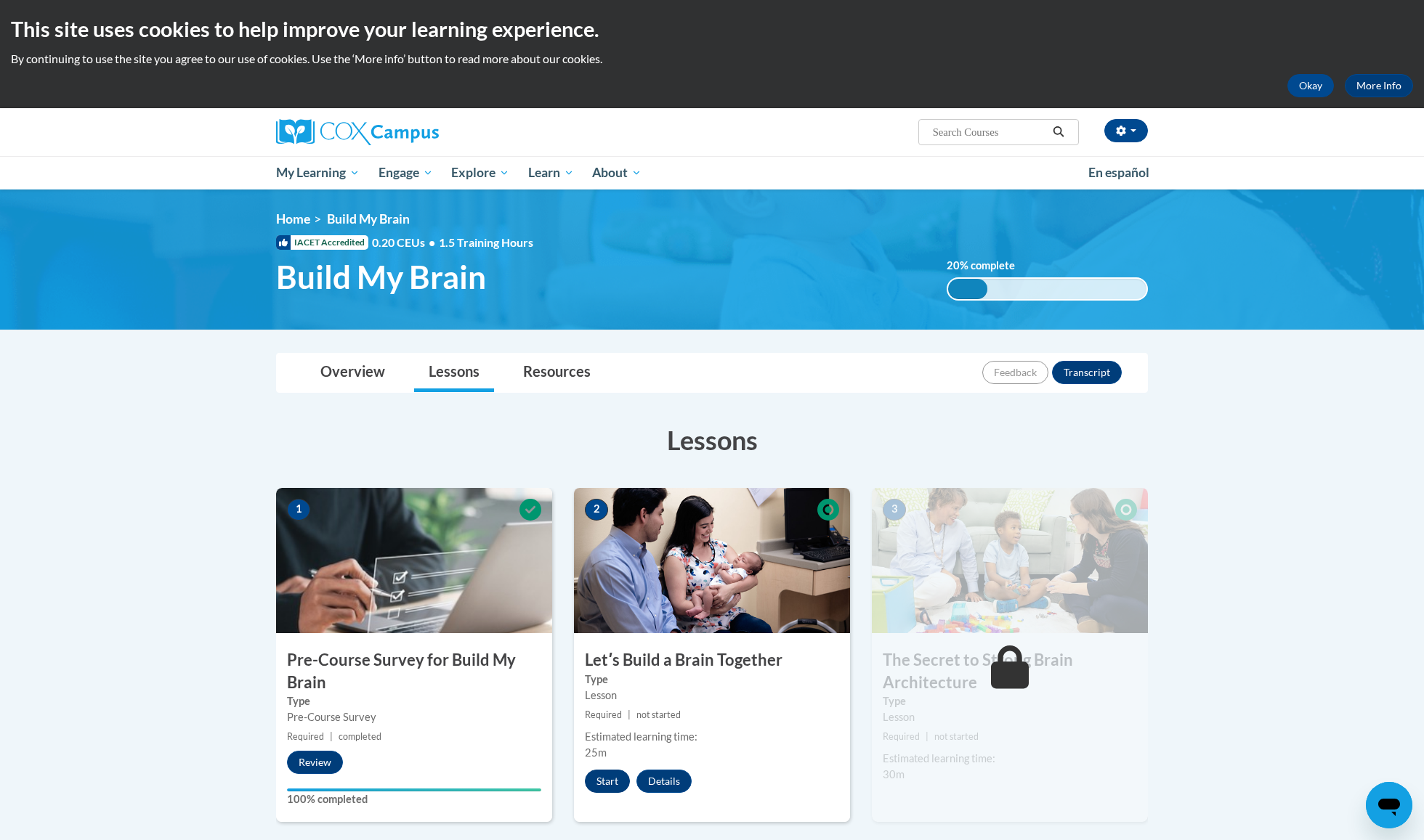
click at [605, 777] on button "Start" at bounding box center [607, 781] width 45 height 23
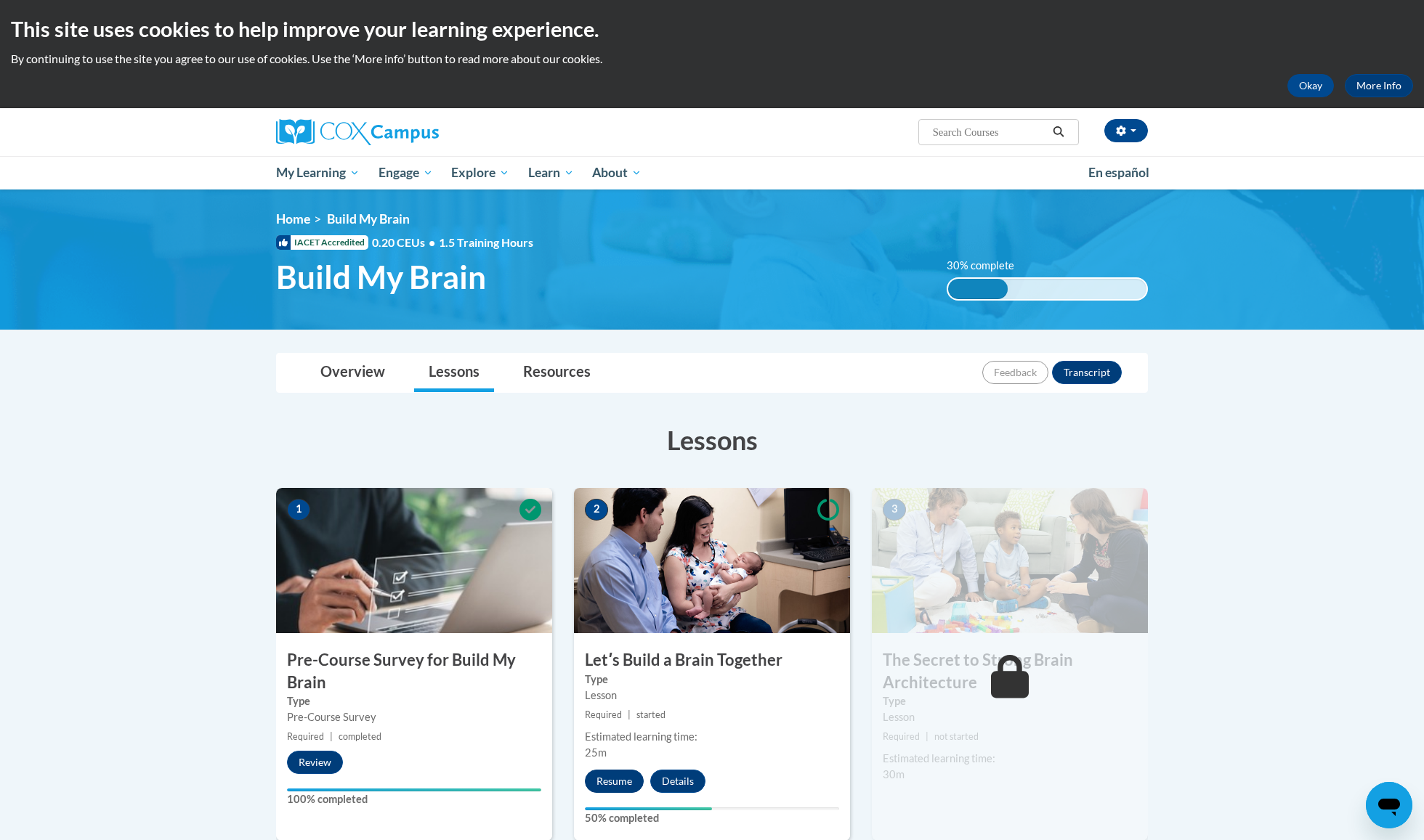
click at [619, 770] on button "Resume" at bounding box center [614, 781] width 59 height 23
